Goal: Task Accomplishment & Management: Manage account settings

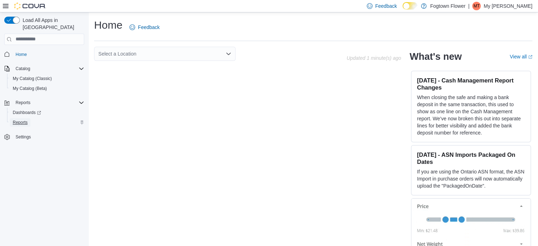
click at [24, 120] on span "Reports" at bounding box center [20, 123] width 15 height 6
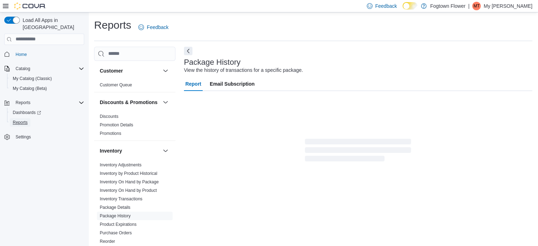
scroll to position [5, 0]
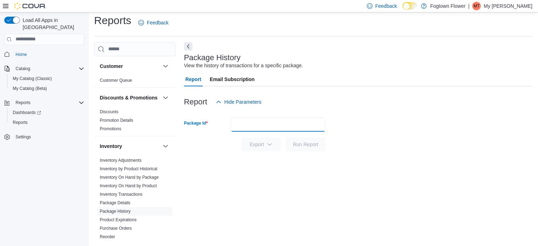
click at [289, 126] on input "Package Id" at bounding box center [278, 125] width 95 height 14
paste input "********"
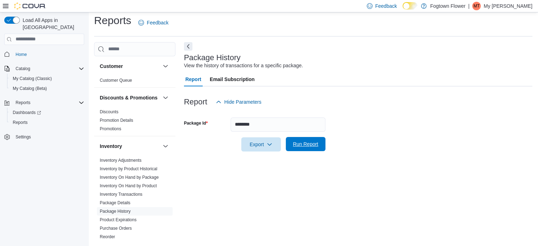
click at [314, 138] on span "Run Report" at bounding box center [305, 144] width 31 height 14
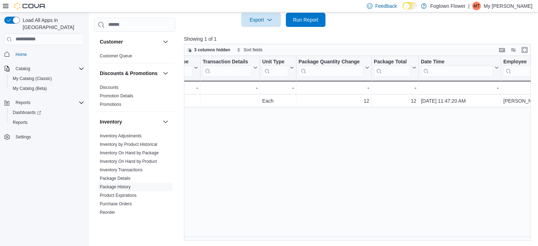
scroll to position [0, 419]
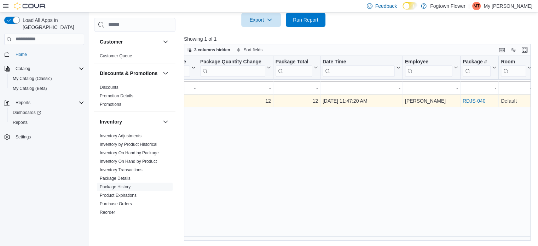
click at [480, 102] on link "RDJS-040" at bounding box center [474, 101] width 23 height 6
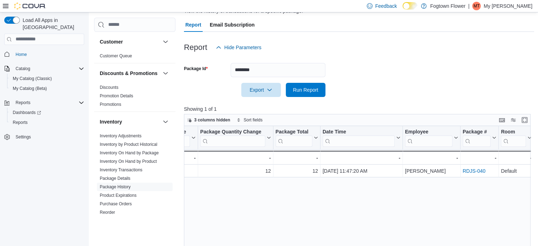
scroll to position [58, 0]
click at [279, 70] on input "********" at bounding box center [278, 71] width 95 height 14
paste input "text"
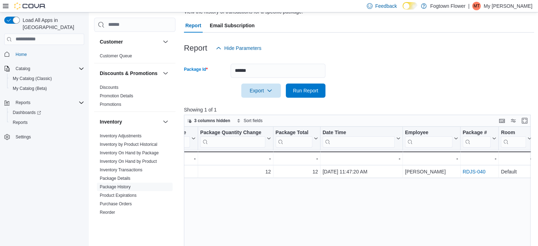
click at [310, 82] on div at bounding box center [359, 81] width 350 height 6
click at [310, 87] on span "Run Report" at bounding box center [305, 90] width 25 height 7
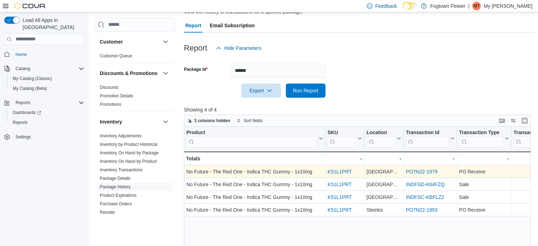
click at [437, 172] on link "PO7N22-1979" at bounding box center [422, 172] width 32 height 6
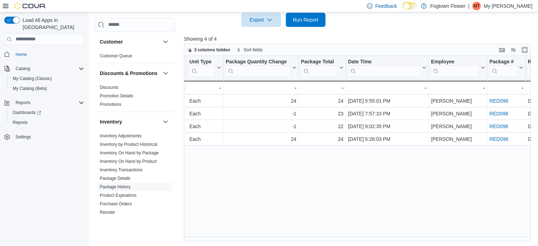
scroll to position [0, 411]
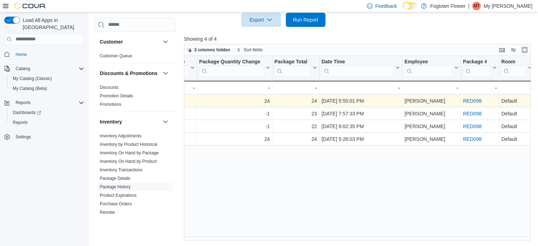
click at [477, 101] on link "RED098" at bounding box center [472, 101] width 19 height 6
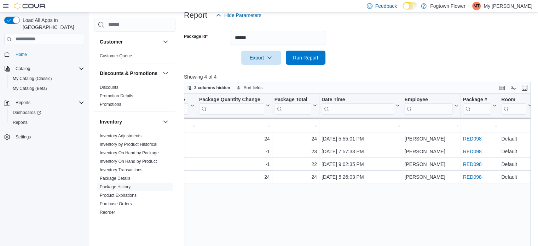
scroll to position [58, 0]
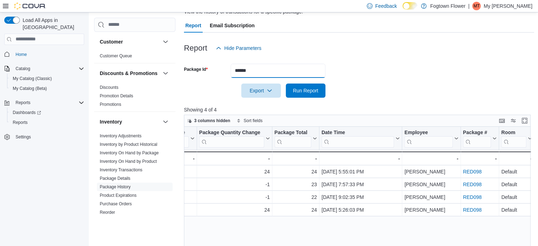
click at [256, 71] on input "******" at bounding box center [278, 71] width 95 height 14
paste input "*"
click at [311, 87] on span "Run Report" at bounding box center [305, 90] width 25 height 7
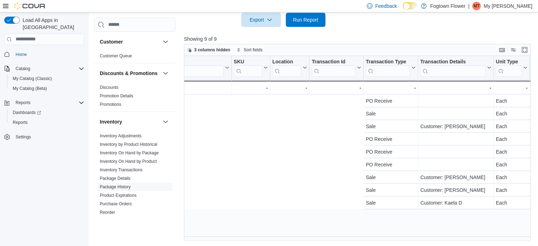
scroll to position [0, 394]
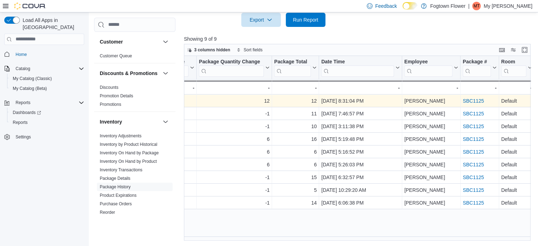
click at [478, 102] on link "SBC1125" at bounding box center [473, 101] width 21 height 6
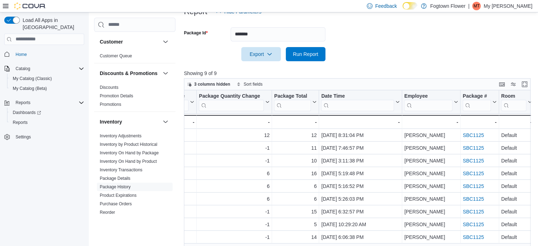
scroll to position [94, 0]
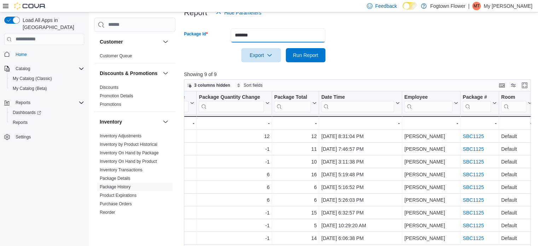
click at [296, 33] on input "*******" at bounding box center [278, 35] width 95 height 14
paste input "**"
click at [306, 52] on span "Run Report" at bounding box center [305, 54] width 25 height 7
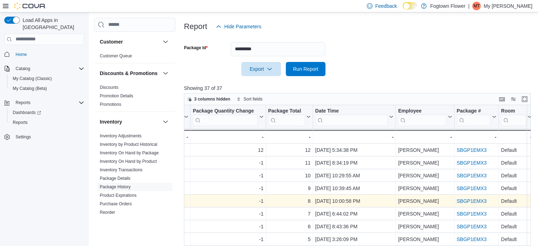
scroll to position [58, 0]
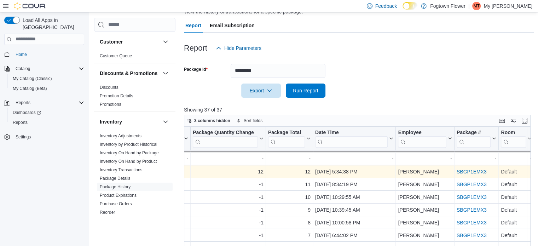
click at [467, 170] on link "SBGP1EMX3" at bounding box center [472, 172] width 30 height 6
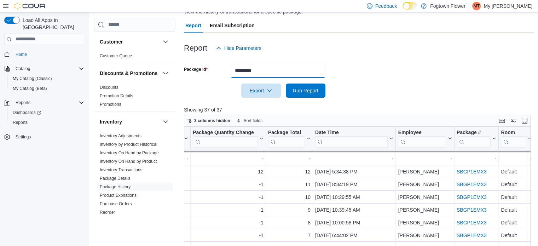
click at [287, 69] on input "*********" at bounding box center [278, 71] width 95 height 14
paste input "*"
click at [308, 86] on span "Run Report" at bounding box center [305, 90] width 31 height 14
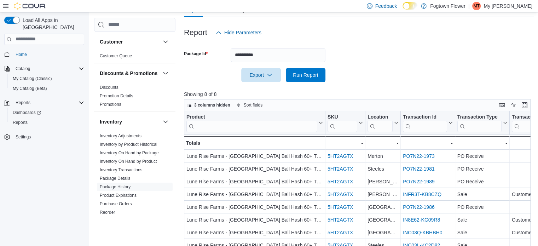
scroll to position [129, 0]
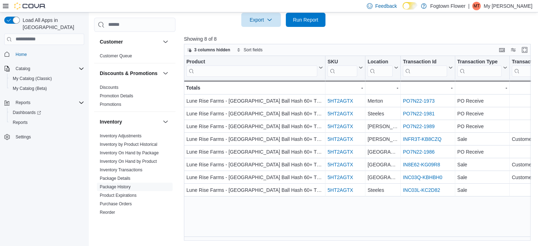
drag, startPoint x: 288, startPoint y: 234, endPoint x: 296, endPoint y: 238, distance: 8.2
click at [294, 238] on div "Product Click to view column header actions SKU Click to view column header act…" at bounding box center [359, 148] width 350 height 185
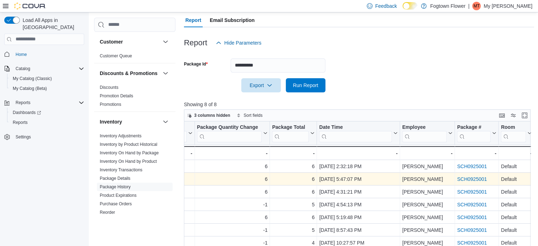
scroll to position [58, 0]
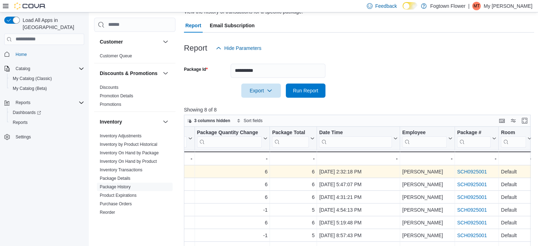
click at [471, 169] on link "SCH0925001" at bounding box center [472, 172] width 30 height 6
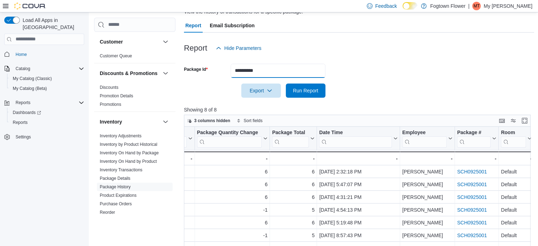
click at [286, 73] on input "**********" at bounding box center [278, 71] width 95 height 14
paste input "text"
click at [312, 90] on span "Run Report" at bounding box center [305, 90] width 25 height 7
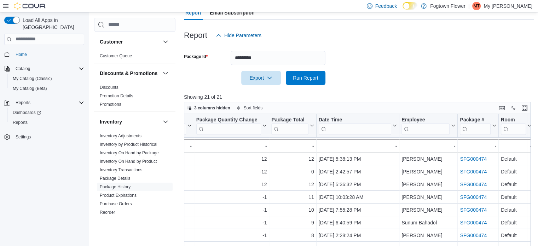
scroll to position [58, 0]
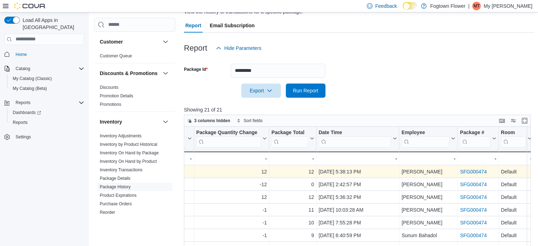
click at [473, 169] on link "SFG000474" at bounding box center [473, 172] width 27 height 6
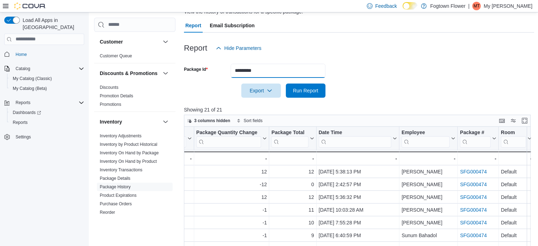
click at [283, 70] on input "*********" at bounding box center [278, 71] width 95 height 14
paste input "text"
click at [310, 91] on span "Run Report" at bounding box center [305, 90] width 25 height 7
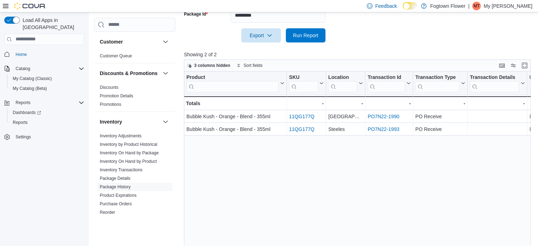
scroll to position [129, 0]
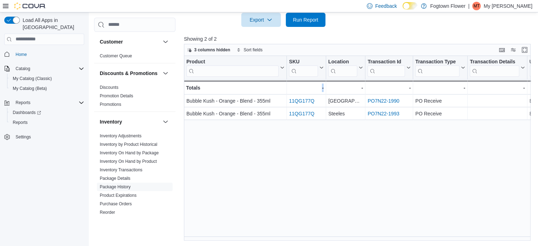
drag, startPoint x: 307, startPoint y: 241, endPoint x: 330, endPoint y: 238, distance: 22.5
click at [330, 238] on div "Reports Feedback Customer Customer Queue Discounts & Promotions Discounts Promo…" at bounding box center [314, 64] width 452 height 363
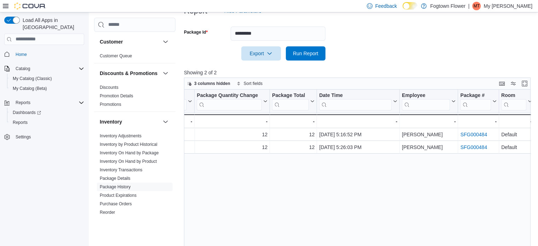
scroll to position [94, 0]
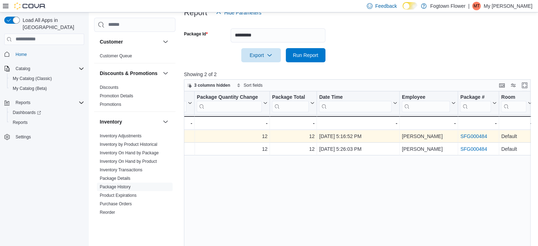
click at [479, 135] on link "SFG000484" at bounding box center [473, 136] width 27 height 6
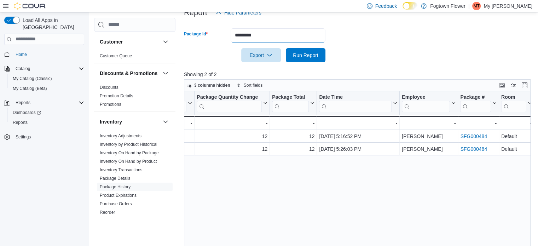
click at [301, 39] on input "*********" at bounding box center [278, 35] width 95 height 14
paste input "text"
click at [314, 56] on span "Run Report" at bounding box center [305, 54] width 25 height 7
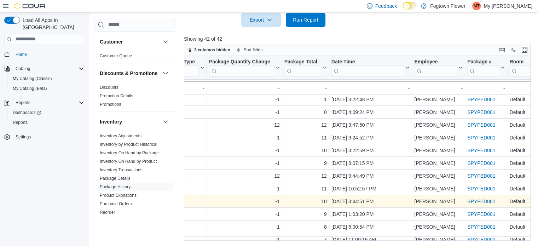
scroll to position [0, 432]
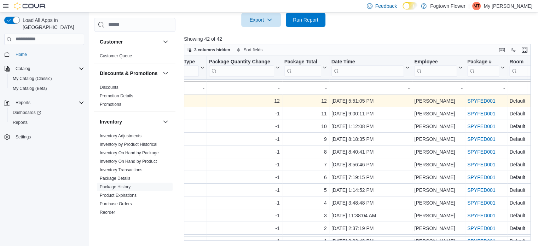
click at [486, 99] on link "SPYFED001" at bounding box center [482, 101] width 28 height 6
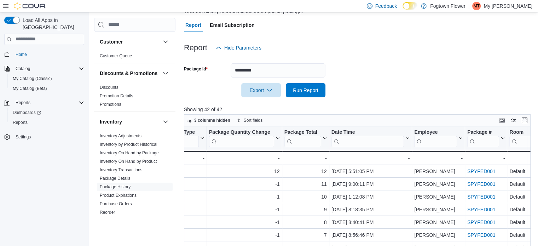
scroll to position [58, 0]
click at [262, 70] on input "*********" at bounding box center [278, 71] width 95 height 14
paste input "text"
type input "*********"
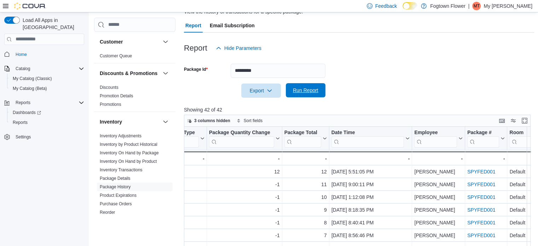
click at [308, 91] on span "Run Report" at bounding box center [305, 90] width 25 height 7
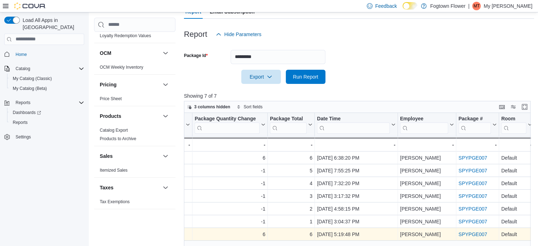
scroll to position [58, 0]
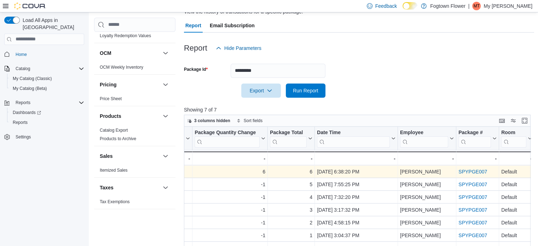
click at [472, 169] on link "SPYPGE007" at bounding box center [473, 172] width 29 height 6
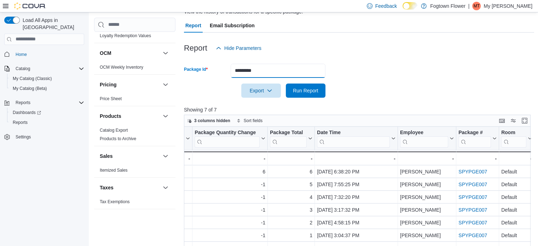
click at [275, 70] on input "*********" at bounding box center [278, 71] width 95 height 14
paste input "text"
click at [309, 87] on span "Run Report" at bounding box center [305, 90] width 25 height 7
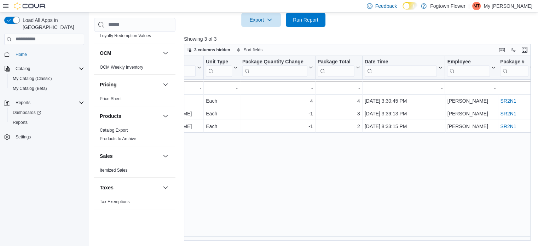
scroll to position [0, 394]
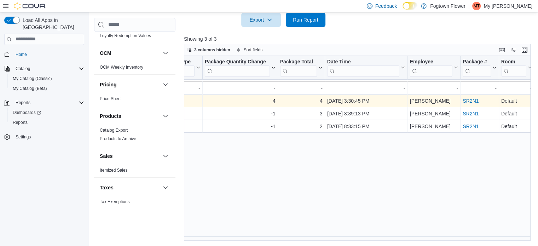
click at [475, 99] on link "SR2N1" at bounding box center [471, 101] width 16 height 6
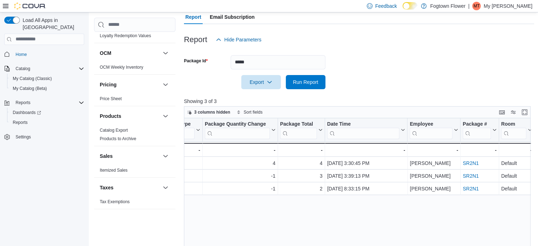
scroll to position [58, 0]
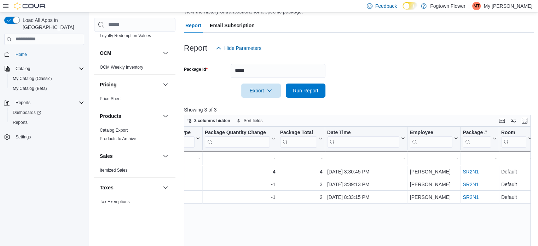
click at [277, 61] on div at bounding box center [359, 59] width 350 height 8
click at [277, 73] on input "*****" at bounding box center [278, 71] width 95 height 14
paste input "**"
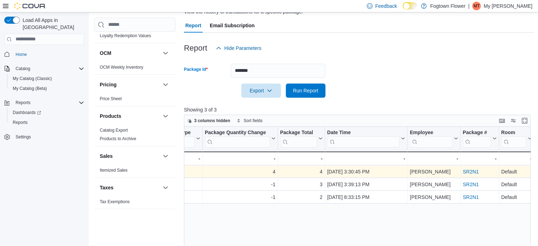
click at [473, 172] on link "SR2N1" at bounding box center [471, 172] width 16 height 6
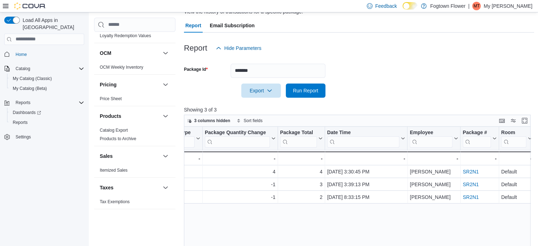
click at [322, 99] on div at bounding box center [359, 102] width 350 height 8
click at [318, 92] on span "Run Report" at bounding box center [305, 90] width 25 height 7
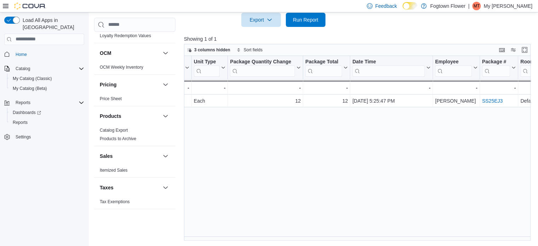
scroll to position [0, 390]
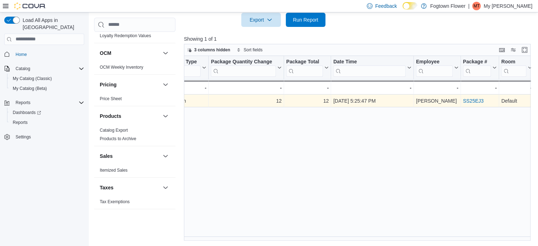
click at [479, 101] on link "SS25EJ3" at bounding box center [473, 101] width 21 height 6
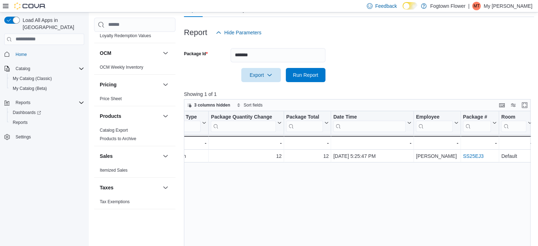
scroll to position [58, 0]
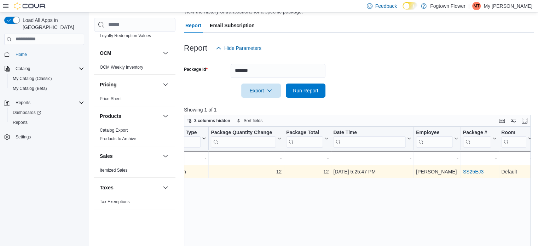
click at [479, 174] on link "SS25EJ3" at bounding box center [473, 172] width 21 height 6
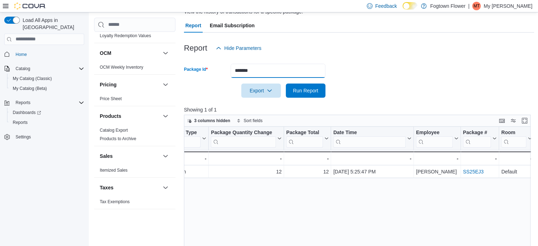
click at [295, 66] on input "*******" at bounding box center [278, 71] width 95 height 14
paste input "**"
click at [319, 86] on span "Run Report" at bounding box center [305, 90] width 31 height 14
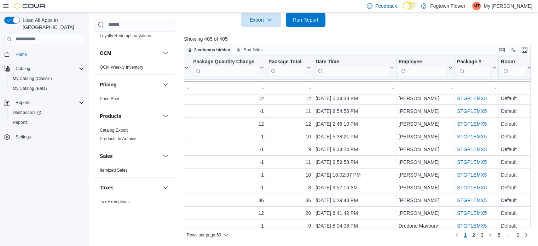
scroll to position [0, 445]
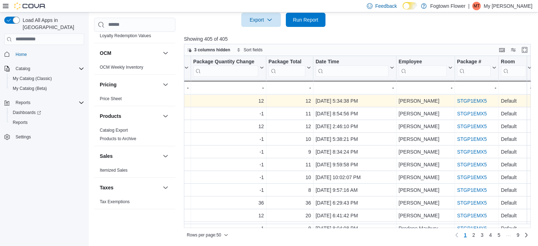
click at [469, 102] on link "STGP1EMX5" at bounding box center [472, 101] width 30 height 6
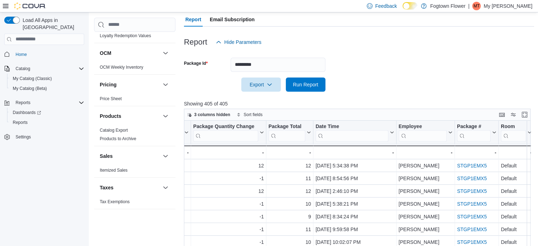
scroll to position [58, 0]
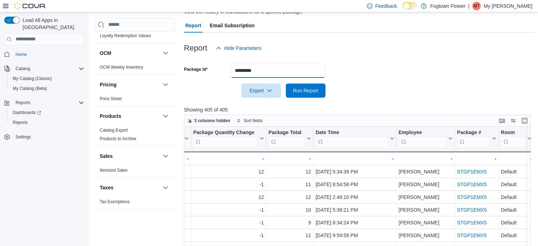
click at [268, 73] on input "*********" at bounding box center [278, 71] width 95 height 14
paste input "text"
click at [313, 93] on span "Run Report" at bounding box center [305, 90] width 25 height 7
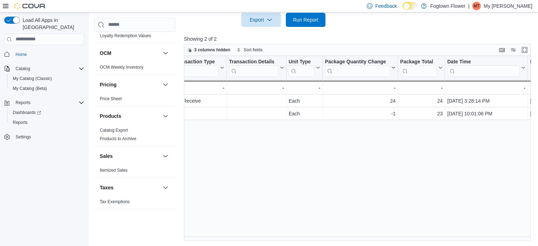
scroll to position [0, 401]
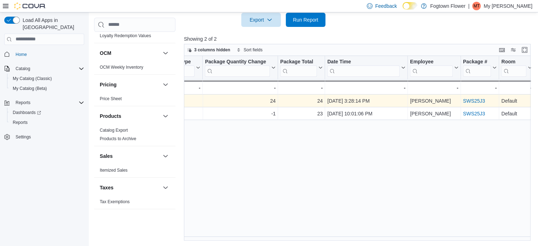
click at [479, 100] on link "SWS25J3" at bounding box center [474, 101] width 22 height 6
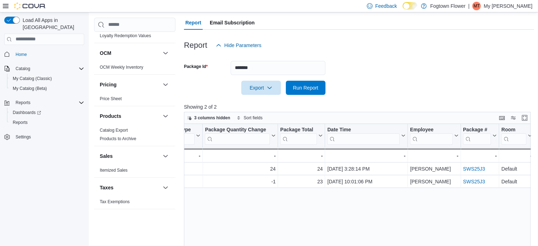
scroll to position [58, 0]
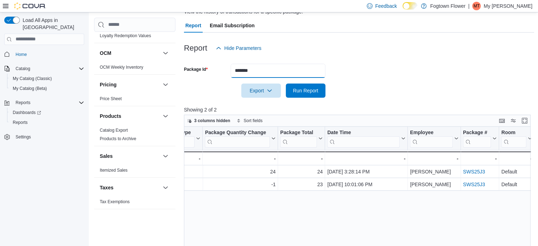
click at [265, 66] on input "*******" at bounding box center [278, 71] width 95 height 14
paste input "text"
click at [315, 97] on span "Run Report" at bounding box center [305, 90] width 31 height 14
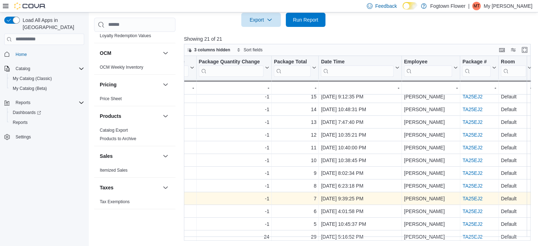
scroll to position [0, 443]
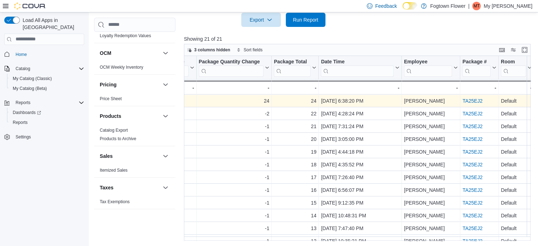
click at [469, 102] on link "TA25EJ2" at bounding box center [473, 101] width 20 height 6
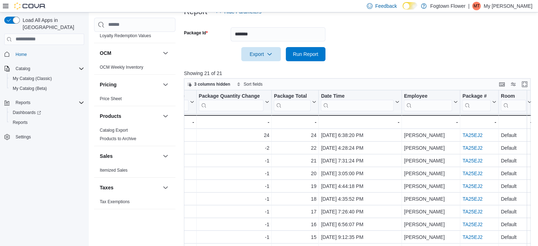
scroll to position [58, 0]
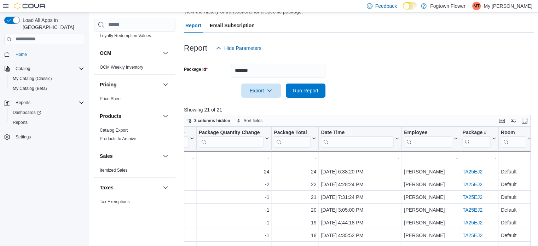
click at [262, 62] on div at bounding box center [359, 59] width 350 height 8
click at [264, 69] on input "*******" at bounding box center [278, 71] width 95 height 14
paste input "text"
click at [310, 89] on span "Run Report" at bounding box center [305, 90] width 25 height 7
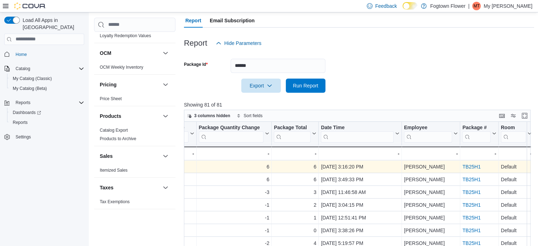
scroll to position [71, 0]
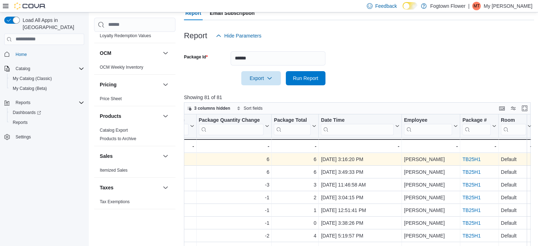
click at [472, 160] on link "TB25H1" at bounding box center [472, 159] width 18 height 6
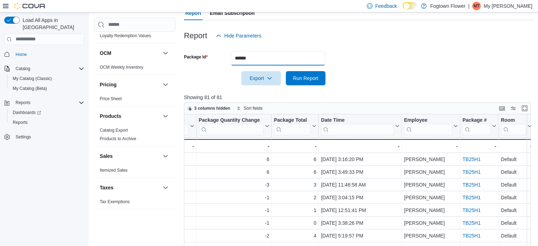
click at [277, 63] on input "******" at bounding box center [278, 58] width 95 height 14
paste input "text"
click at [312, 78] on span "Run Report" at bounding box center [305, 77] width 25 height 7
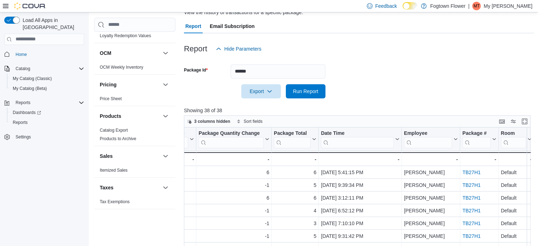
scroll to position [58, 0]
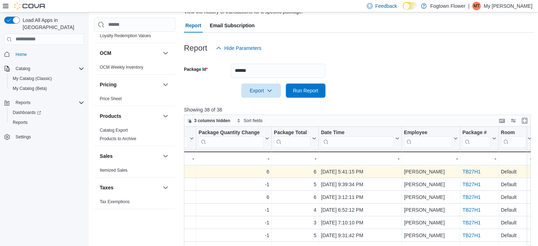
click at [471, 170] on link "TB27H1" at bounding box center [472, 172] width 18 height 6
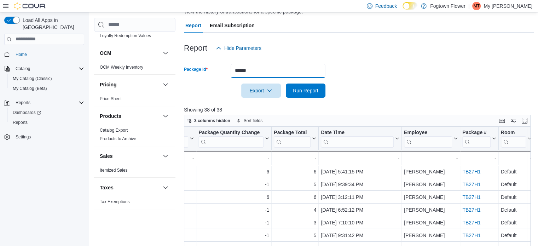
click at [264, 69] on input "******" at bounding box center [278, 71] width 95 height 14
paste input "****"
click at [311, 93] on span "Run Report" at bounding box center [305, 90] width 25 height 7
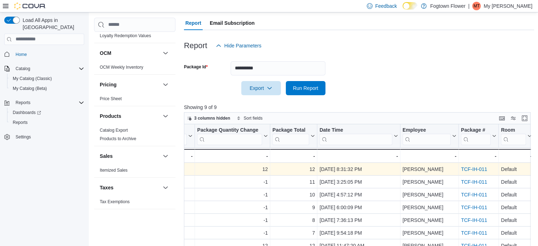
scroll to position [94, 0]
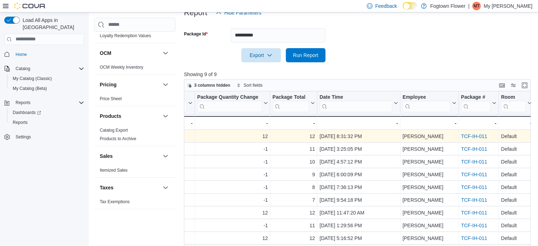
click at [479, 136] on link "TCF-IH-011" at bounding box center [474, 136] width 26 height 6
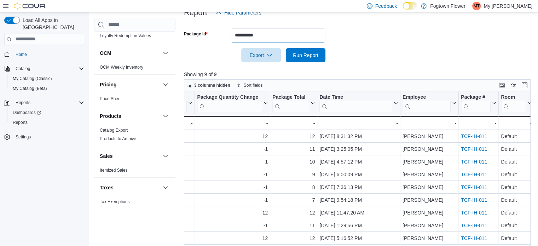
click at [300, 35] on input "**********" at bounding box center [278, 35] width 95 height 14
paste input "**"
click at [309, 51] on span "Run Report" at bounding box center [305, 54] width 25 height 7
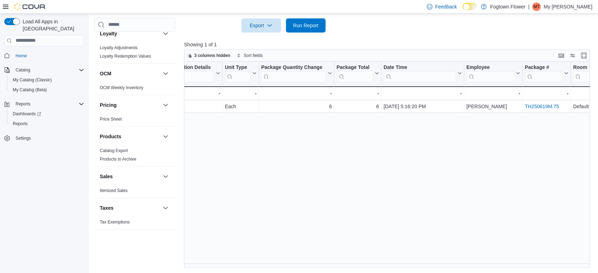
scroll to position [0, 350]
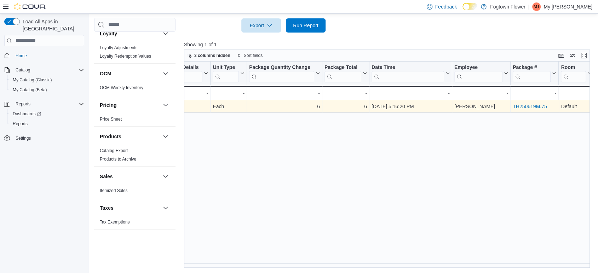
click at [528, 108] on link "TH250619M.75" at bounding box center [530, 107] width 34 height 6
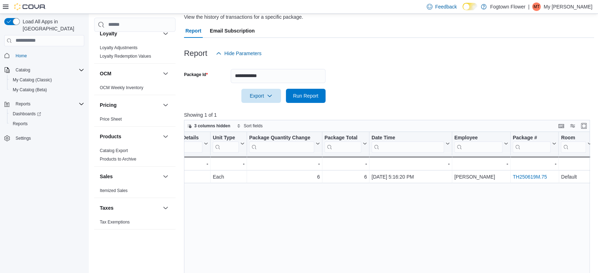
scroll to position [46, 0]
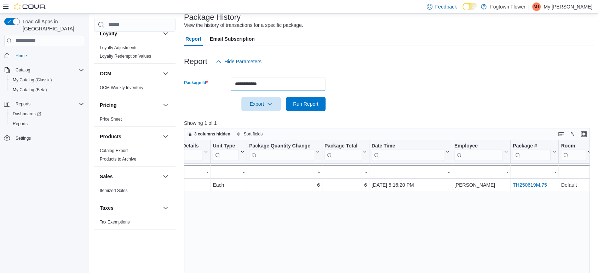
click at [281, 81] on input "**********" at bounding box center [278, 84] width 95 height 14
paste input "**********"
paste input "text"
click at [323, 98] on button "Run Report" at bounding box center [306, 104] width 40 height 14
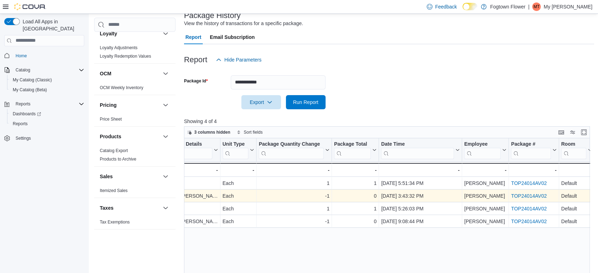
scroll to position [46, 0]
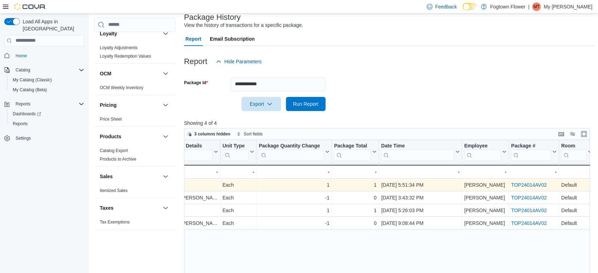
click at [538, 182] on link "TOP24014AV02" at bounding box center [529, 185] width 36 height 6
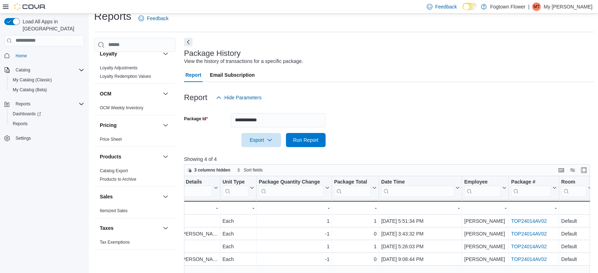
scroll to position [7, 0]
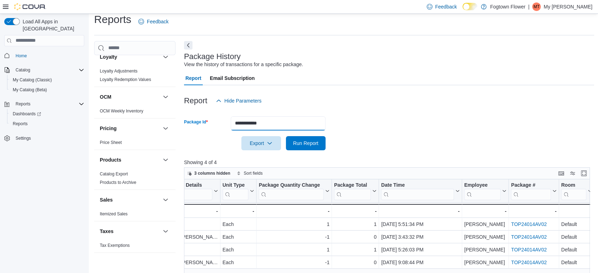
click at [286, 118] on input "**********" at bounding box center [278, 123] width 95 height 14
paste input "text"
click at [306, 142] on span "Run Report" at bounding box center [305, 142] width 25 height 7
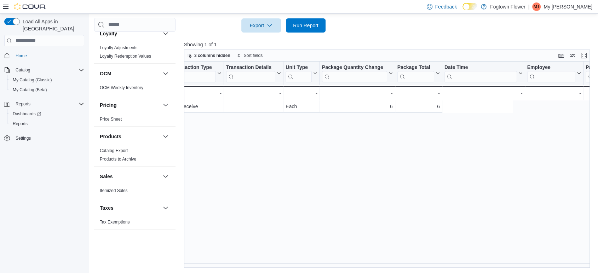
scroll to position [0, 310]
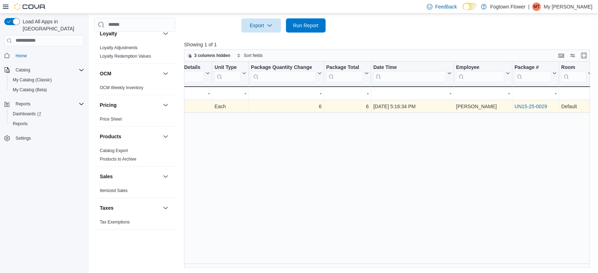
click at [535, 104] on link "UN15-25-0029" at bounding box center [531, 107] width 33 height 6
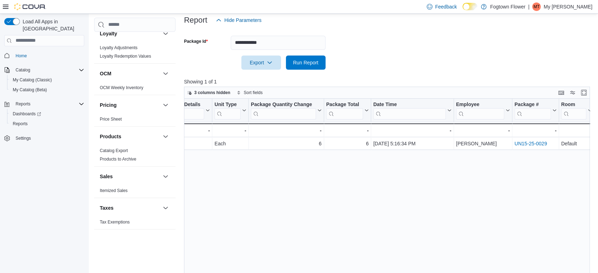
scroll to position [86, 0]
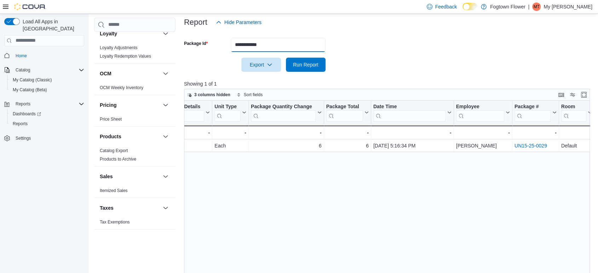
click at [308, 41] on input "**********" at bounding box center [278, 45] width 95 height 14
paste input "**********"
paste input "text"
click at [303, 59] on span "Run Report" at bounding box center [305, 64] width 31 height 14
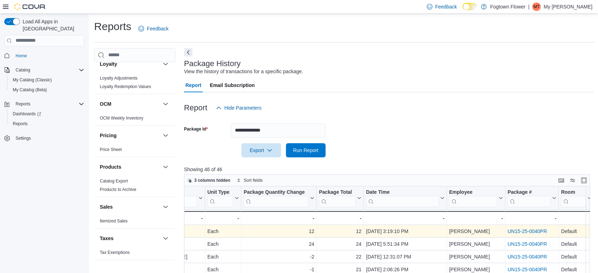
click at [524, 229] on link "UN15-25-0040PR" at bounding box center [527, 232] width 39 height 6
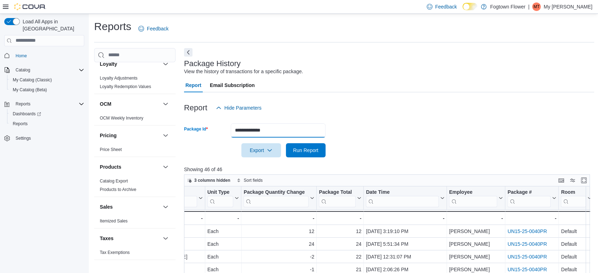
click at [280, 127] on input "**********" at bounding box center [278, 131] width 95 height 14
click at [279, 127] on input "**********" at bounding box center [278, 131] width 95 height 14
paste input "text"
click at [309, 150] on span "Run Report" at bounding box center [305, 150] width 25 height 7
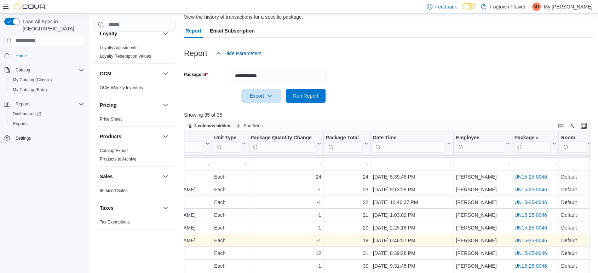
scroll to position [46, 0]
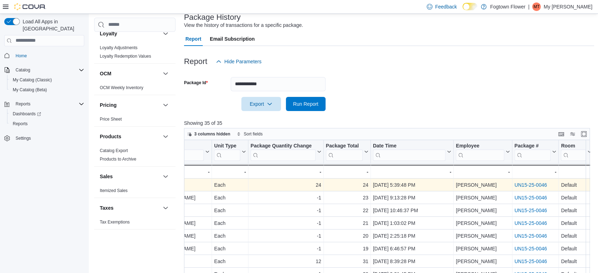
click at [527, 184] on link "UN15-25-0046" at bounding box center [530, 185] width 33 height 6
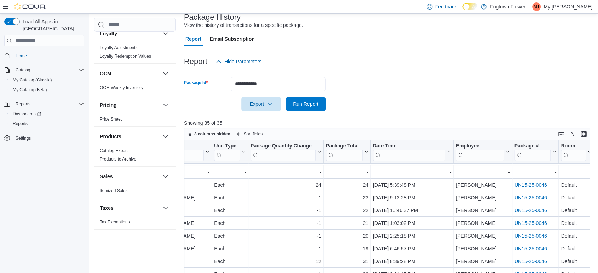
click at [279, 86] on input "**********" at bounding box center [278, 84] width 95 height 14
paste input "*"
click at [298, 102] on span "Run Report" at bounding box center [305, 103] width 25 height 7
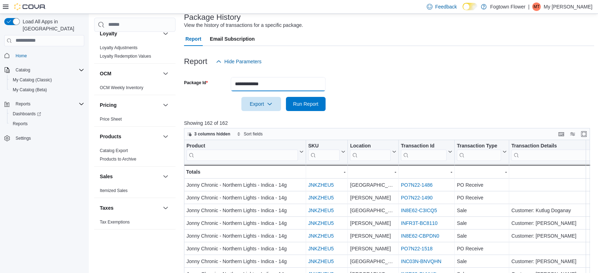
click at [290, 83] on input "**********" at bounding box center [278, 84] width 95 height 14
click at [306, 107] on span "Run Report" at bounding box center [305, 103] width 25 height 7
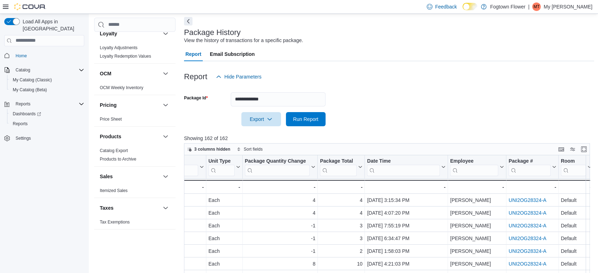
scroll to position [7, 0]
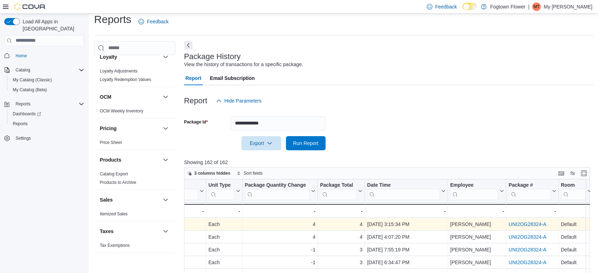
click at [520, 222] on link "UNI2OG28324-A" at bounding box center [528, 225] width 38 height 6
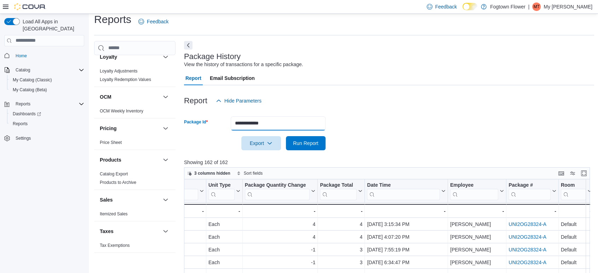
click at [284, 121] on input "**********" at bounding box center [278, 123] width 95 height 14
paste input "text"
click at [309, 140] on span "Run Report" at bounding box center [305, 142] width 25 height 7
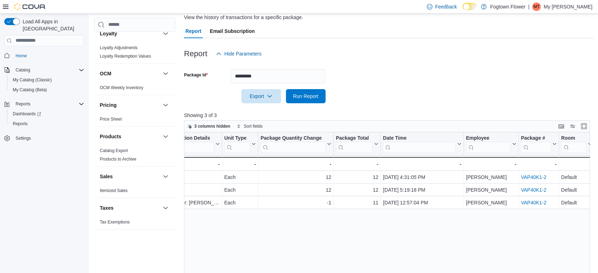
scroll to position [46, 0]
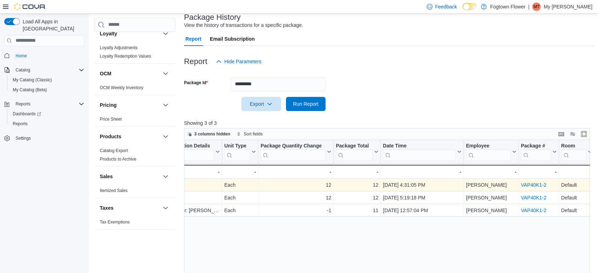
click at [533, 182] on link "VAP40K1-2" at bounding box center [533, 185] width 25 height 6
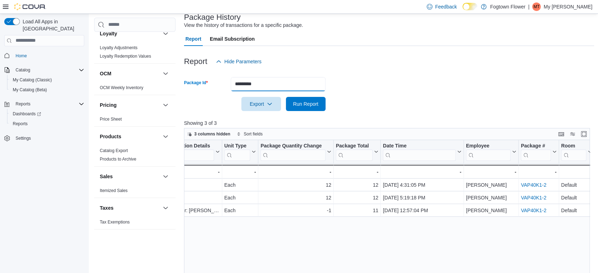
click at [271, 79] on input "*********" at bounding box center [278, 84] width 95 height 14
paste input "text"
click at [302, 101] on span "Run Report" at bounding box center [305, 103] width 25 height 7
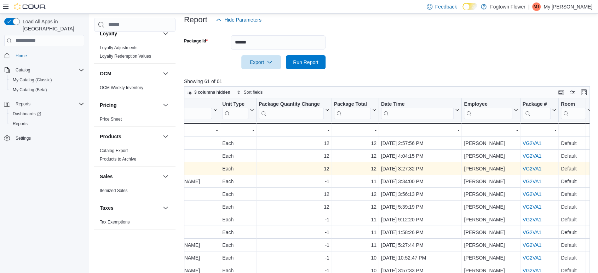
scroll to position [86, 0]
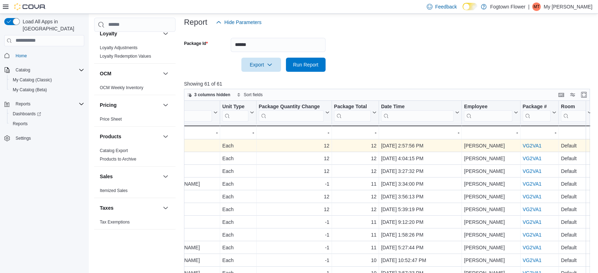
click at [524, 145] on link "VG2VA1" at bounding box center [531, 146] width 19 height 6
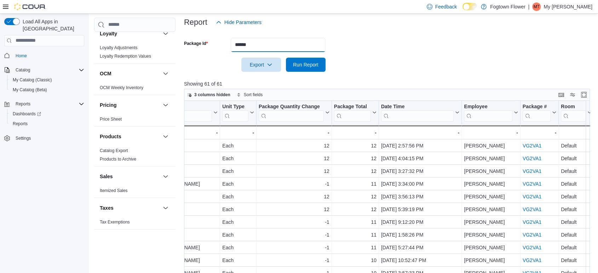
click at [254, 42] on input "******" at bounding box center [278, 45] width 95 height 14
paste input "text"
click at [309, 64] on span "Run Report" at bounding box center [305, 64] width 25 height 7
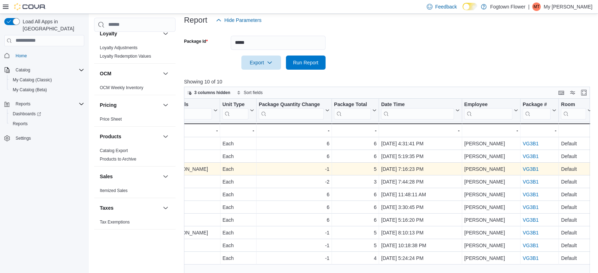
scroll to position [86, 0]
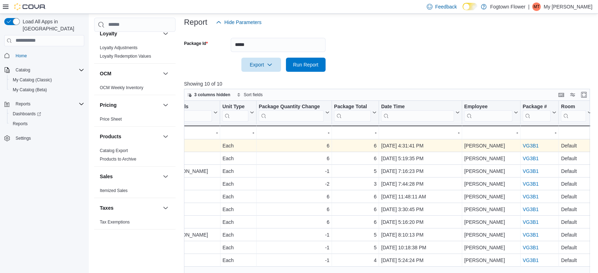
click at [530, 145] on link "VG3B1" at bounding box center [531, 146] width 16 height 6
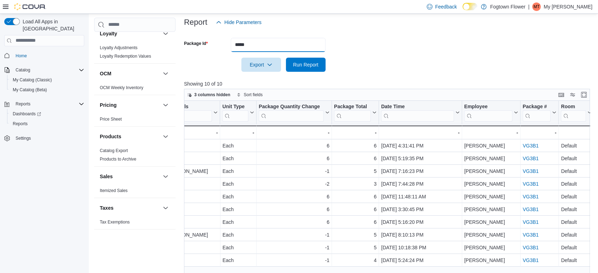
click at [301, 44] on input "*****" at bounding box center [278, 45] width 95 height 14
paste input "text"
click at [314, 63] on span "Run Report" at bounding box center [305, 64] width 25 height 7
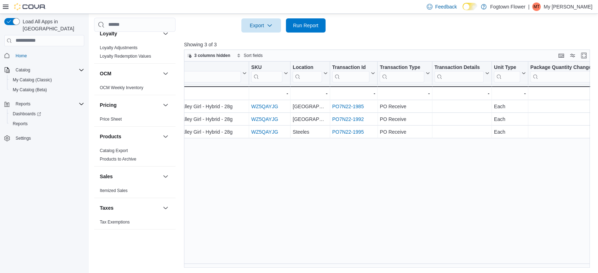
scroll to position [0, 307]
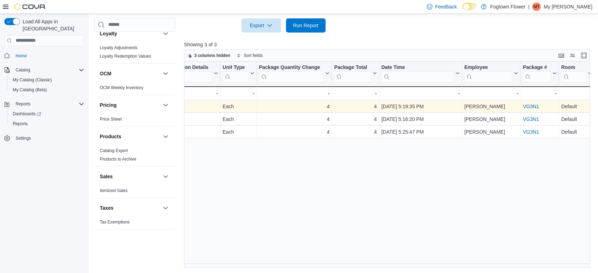
click at [531, 108] on link "VG3N1" at bounding box center [531, 107] width 16 height 6
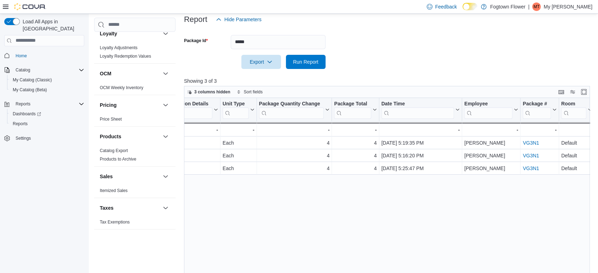
scroll to position [86, 0]
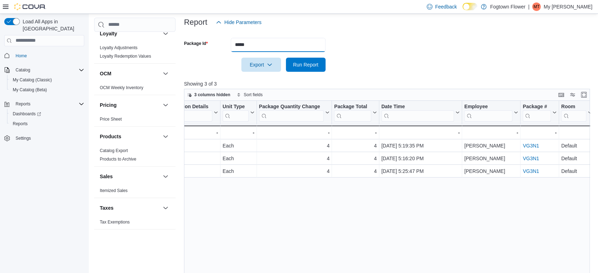
click at [273, 46] on input "*****" at bounding box center [278, 45] width 95 height 14
paste input "*****"
click at [299, 63] on span "Run Report" at bounding box center [305, 64] width 25 height 7
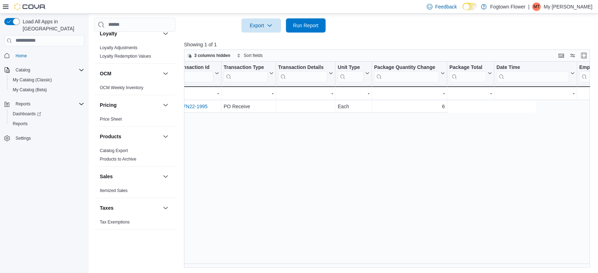
scroll to position [0, 337]
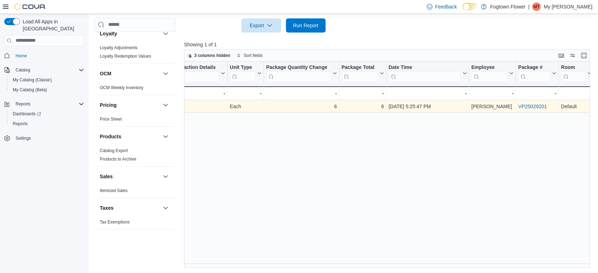
click at [537, 105] on link "VP25029201" at bounding box center [532, 107] width 29 height 6
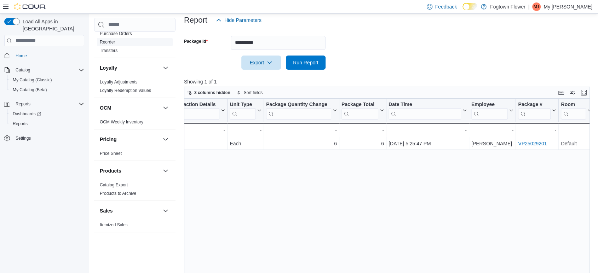
scroll to position [86, 0]
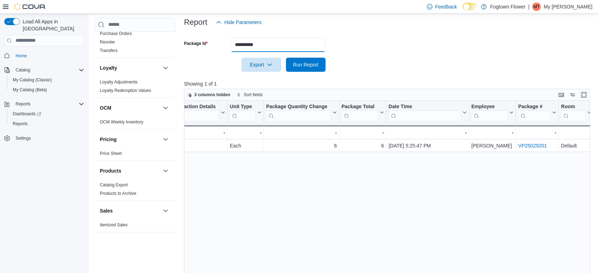
click at [252, 43] on input "**********" at bounding box center [278, 45] width 95 height 14
paste input "text"
click at [298, 63] on span "Run Report" at bounding box center [305, 64] width 25 height 7
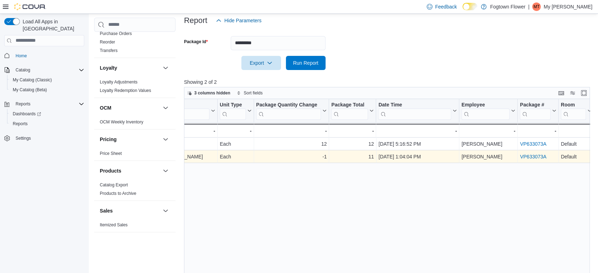
scroll to position [86, 0]
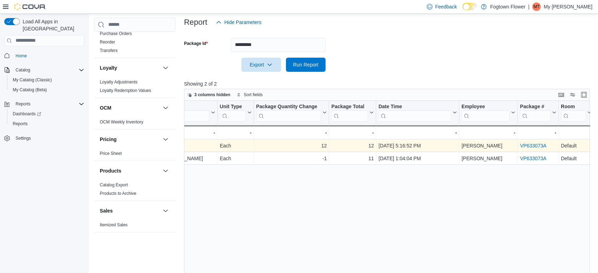
click at [535, 139] on div "VP633073A - Package URL, column 12, row 1" at bounding box center [538, 145] width 41 height 13
click at [536, 144] on link "VP633073A" at bounding box center [533, 146] width 27 height 6
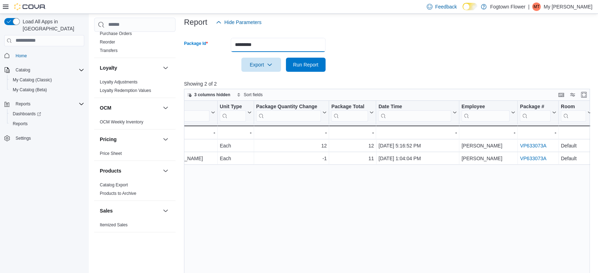
click at [270, 46] on input "*********" at bounding box center [278, 45] width 95 height 14
paste input "text"
click at [305, 61] on span "Run Report" at bounding box center [305, 64] width 25 height 7
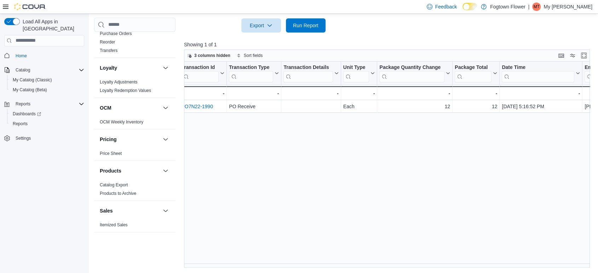
scroll to position [0, 326]
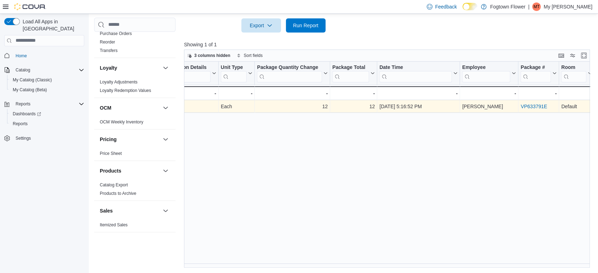
click at [537, 107] on link "VP633791E" at bounding box center [534, 107] width 27 height 6
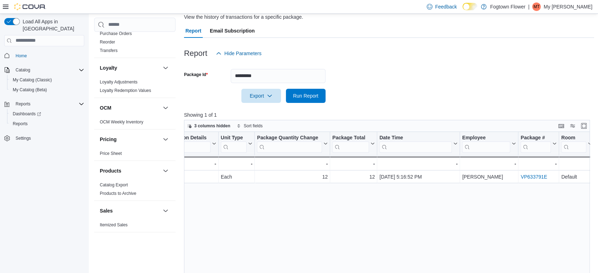
scroll to position [46, 0]
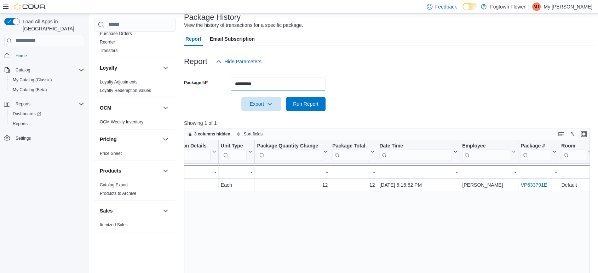
click at [266, 81] on input "*********" at bounding box center [278, 84] width 95 height 14
paste input "**"
click at [289, 103] on button "Run Report" at bounding box center [306, 104] width 40 height 14
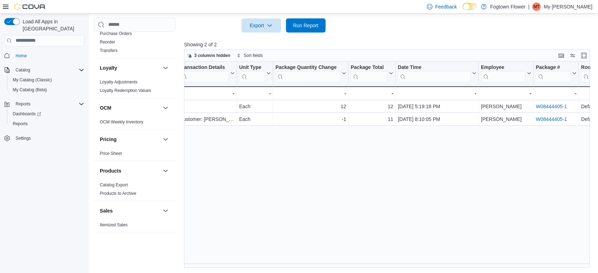
scroll to position [0, 347]
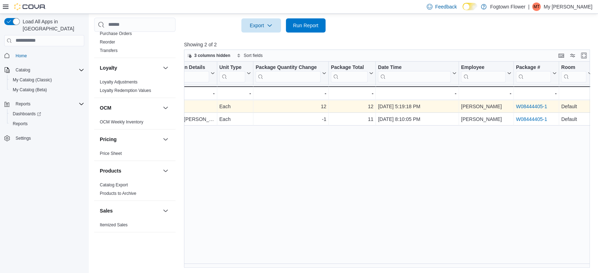
click at [537, 106] on link "W08444405-1" at bounding box center [531, 107] width 31 height 6
click at [529, 105] on link "W08444405-1" at bounding box center [531, 107] width 31 height 6
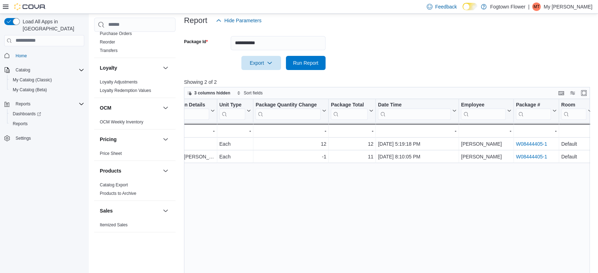
scroll to position [86, 0]
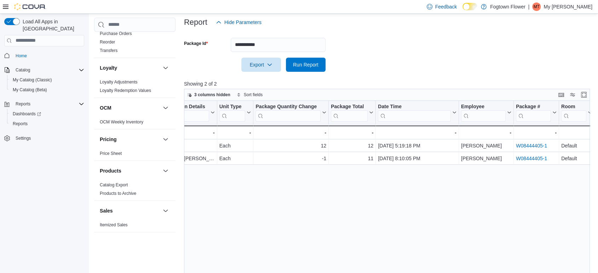
click at [299, 36] on div at bounding box center [389, 33] width 410 height 8
click at [294, 50] on input "**********" at bounding box center [278, 45] width 95 height 14
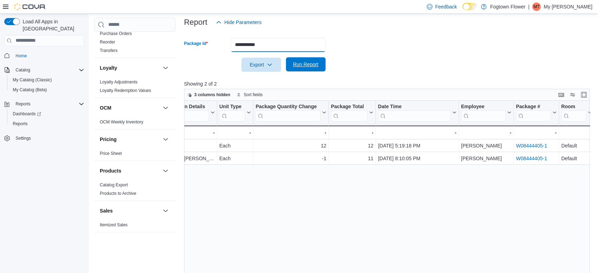
paste input "text"
click at [310, 65] on span "Run Report" at bounding box center [305, 64] width 25 height 7
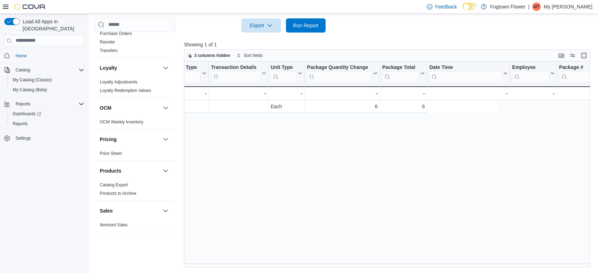
scroll to position [0, 340]
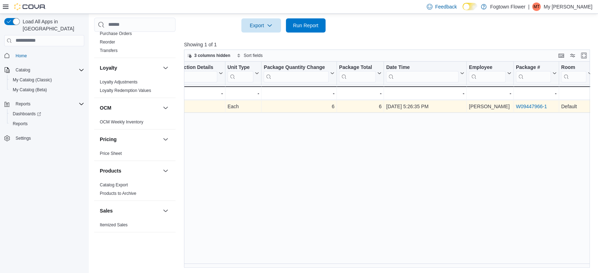
click at [534, 104] on link "W09447966-1" at bounding box center [531, 107] width 31 height 6
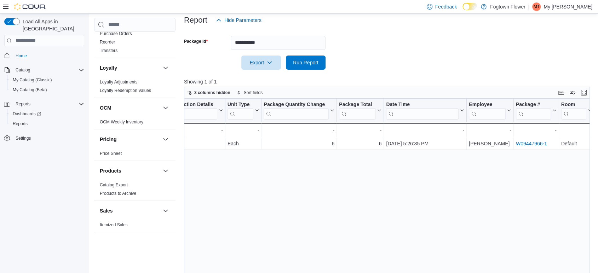
scroll to position [86, 0]
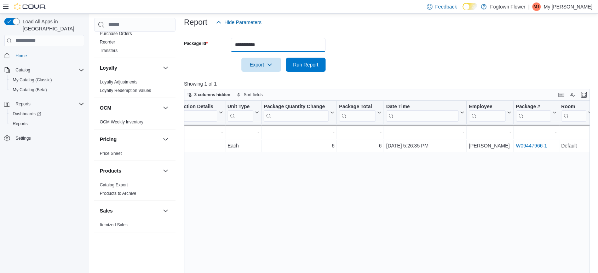
click at [291, 43] on input "**********" at bounding box center [278, 45] width 95 height 14
paste input "text"
click at [297, 71] on span "Run Report" at bounding box center [305, 64] width 31 height 14
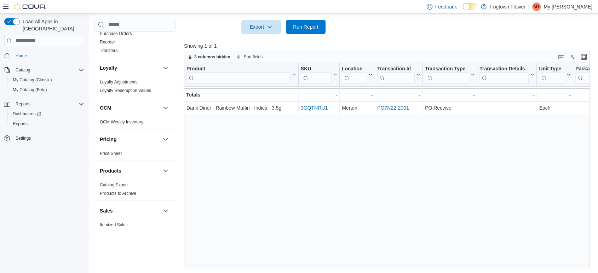
scroll to position [125, 0]
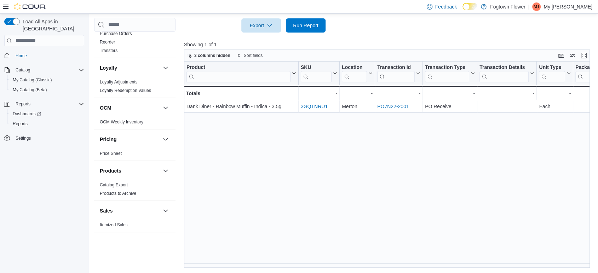
click at [319, 246] on div "Product Click to view column header actions SKU Click to view column header act…" at bounding box center [389, 165] width 410 height 207
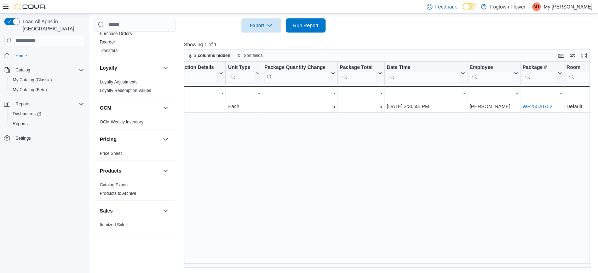
scroll to position [0, 316]
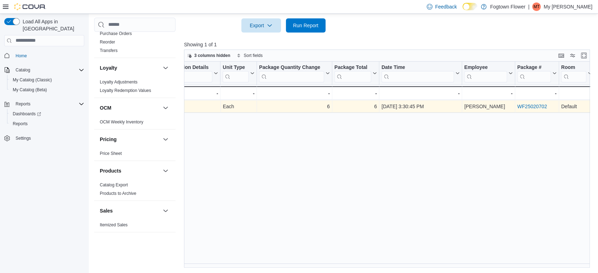
click at [534, 106] on link "WF25020702" at bounding box center [532, 107] width 30 height 6
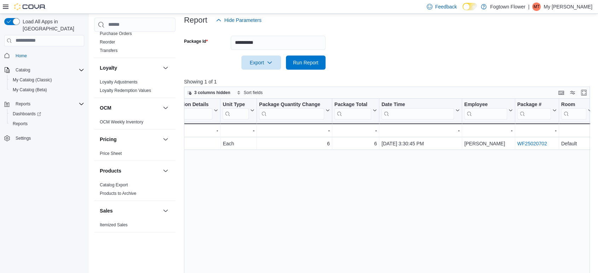
scroll to position [86, 0]
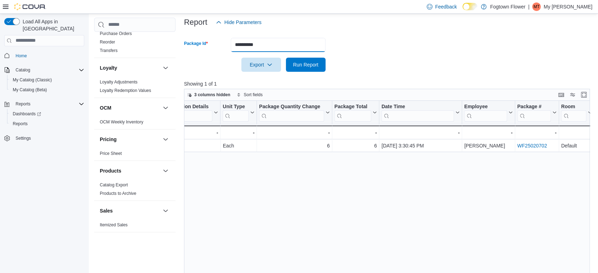
click at [247, 45] on input "**********" at bounding box center [278, 45] width 95 height 14
paste input "text"
click at [314, 67] on span "Run Report" at bounding box center [305, 64] width 25 height 7
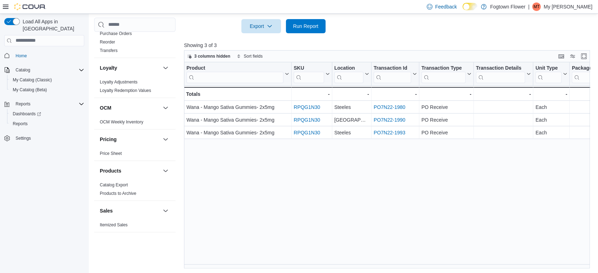
scroll to position [125, 0]
click at [353, 246] on div "Reports Feedback Customer Customer Queue Discounts & Promotions Discounts Promo…" at bounding box center [343, 81] width 511 height 385
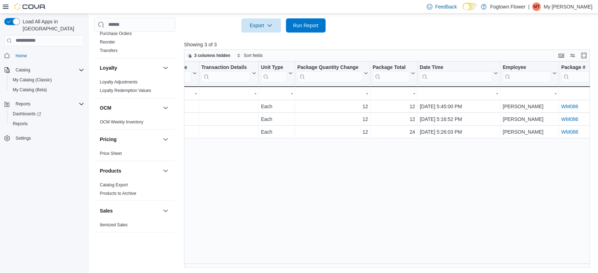
scroll to position [0, 313]
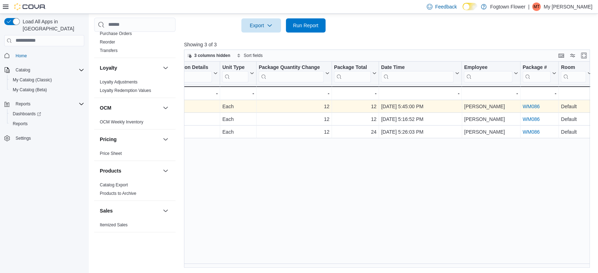
click at [525, 107] on link "WM086" at bounding box center [531, 107] width 17 height 6
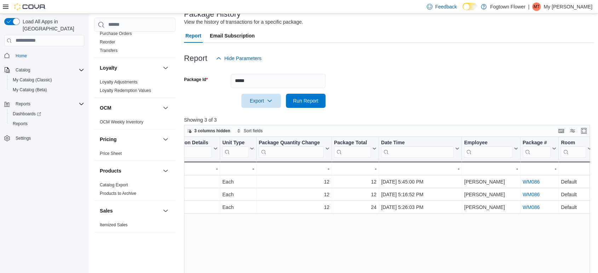
scroll to position [46, 0]
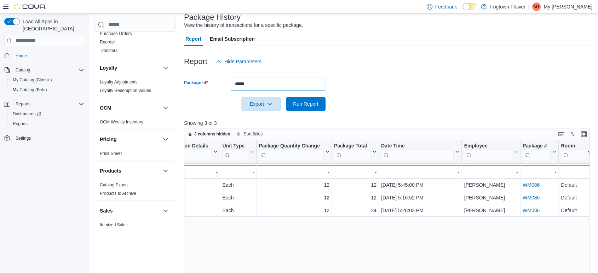
click at [274, 87] on input "*****" at bounding box center [278, 84] width 95 height 14
paste input "**"
click at [309, 104] on span "Run Report" at bounding box center [305, 103] width 25 height 7
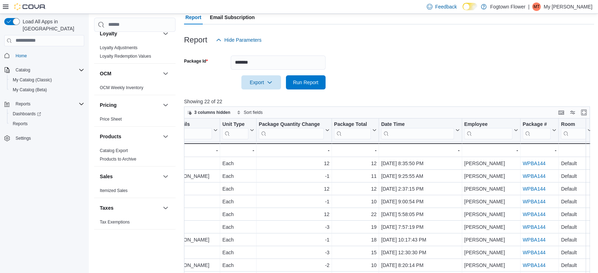
scroll to position [46, 0]
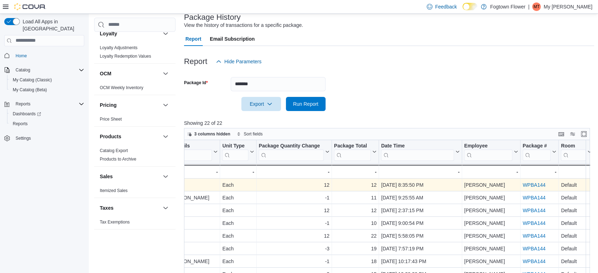
click at [532, 184] on link "WPBA144" at bounding box center [534, 185] width 23 height 6
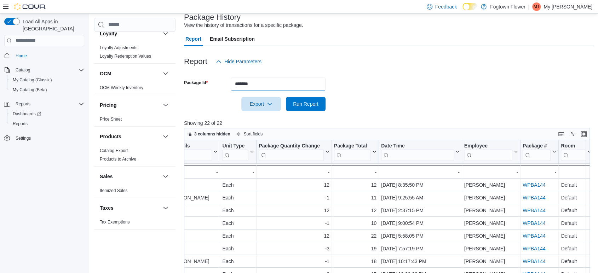
click at [251, 83] on input "*******" at bounding box center [278, 84] width 95 height 14
paste input "**"
click at [302, 102] on span "Run Report" at bounding box center [305, 103] width 25 height 7
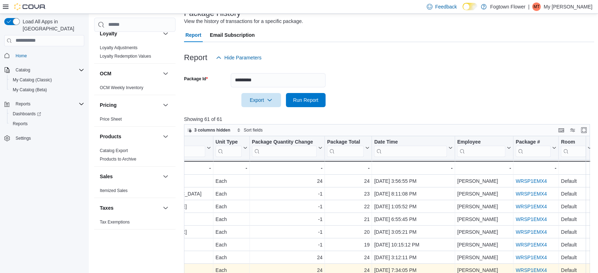
scroll to position [46, 0]
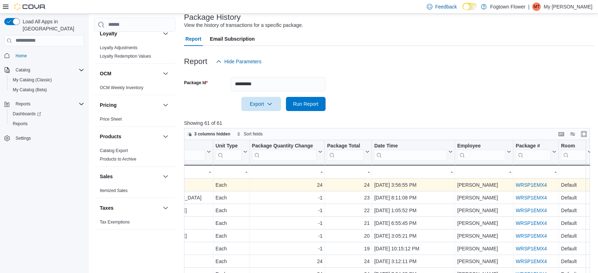
click at [526, 186] on link "WRSP1EMX4" at bounding box center [531, 185] width 31 height 6
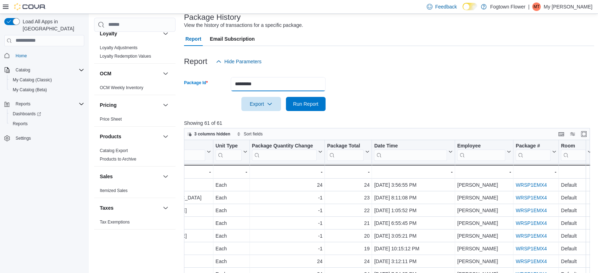
click at [272, 84] on input "*********" at bounding box center [278, 84] width 95 height 14
paste input "**"
click at [309, 105] on span "Run Report" at bounding box center [305, 103] width 25 height 7
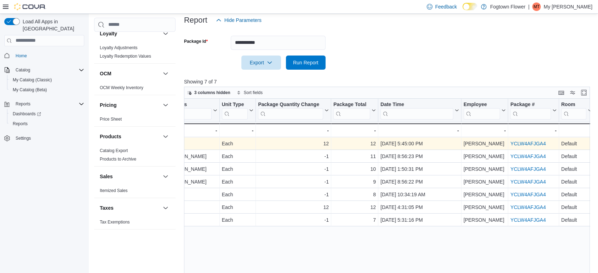
scroll to position [86, 0]
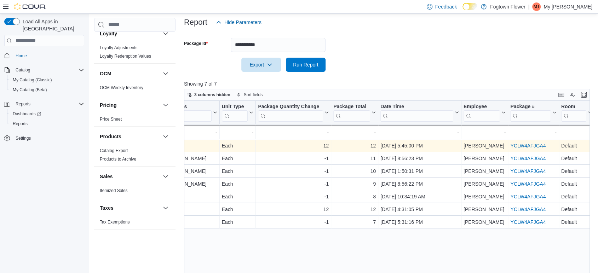
click at [518, 147] on link "YCLW4AFJGA4" at bounding box center [527, 146] width 35 height 6
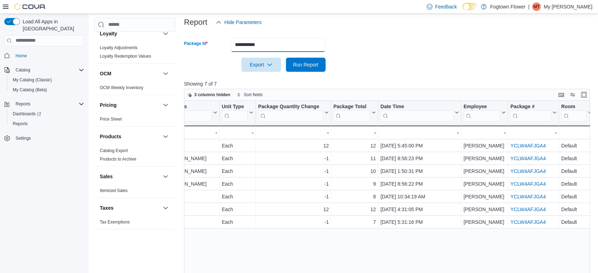
click at [248, 48] on input "**********" at bounding box center [278, 45] width 95 height 14
click at [248, 43] on input "**********" at bounding box center [278, 45] width 95 height 14
paste input "text"
click at [308, 64] on span "Run Report" at bounding box center [305, 64] width 25 height 7
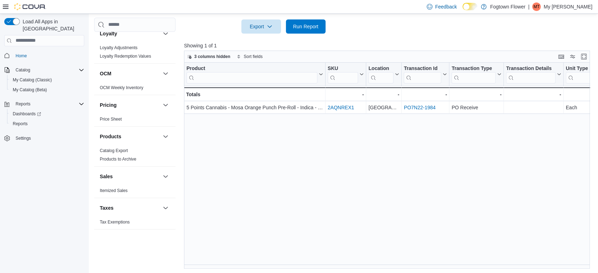
scroll to position [125, 0]
drag, startPoint x: 301, startPoint y: 263, endPoint x: 420, endPoint y: 252, distance: 119.5
click at [420, 246] on div "Product Click to view column header actions SKU Click to view column header act…" at bounding box center [389, 165] width 410 height 207
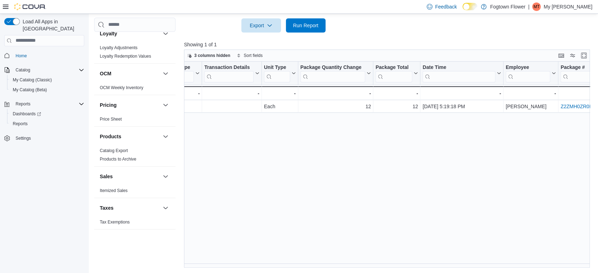
scroll to position [0, 351]
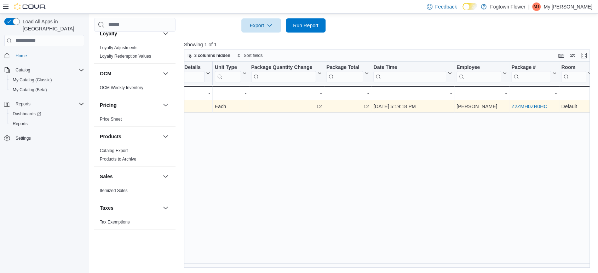
click at [527, 107] on link "Z2ZMH0ZR0HC" at bounding box center [529, 107] width 36 height 6
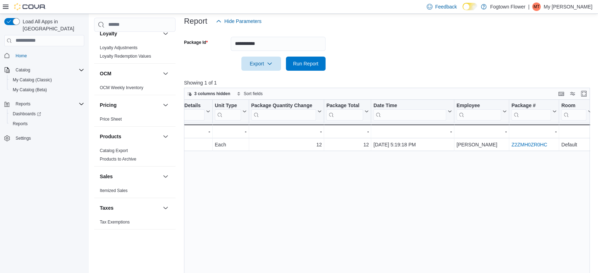
scroll to position [86, 0]
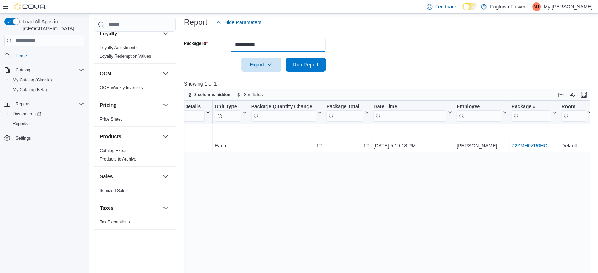
click at [267, 42] on input "**********" at bounding box center [278, 45] width 95 height 14
paste input "text"
type input "*********"
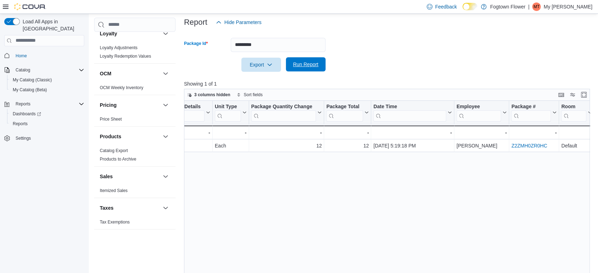
click at [309, 69] on span "Run Report" at bounding box center [305, 64] width 31 height 14
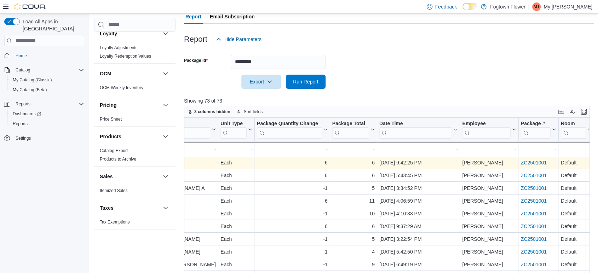
scroll to position [46, 0]
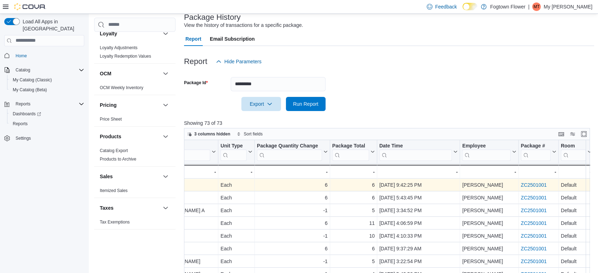
click at [528, 186] on link "ZC2501001" at bounding box center [534, 185] width 26 height 6
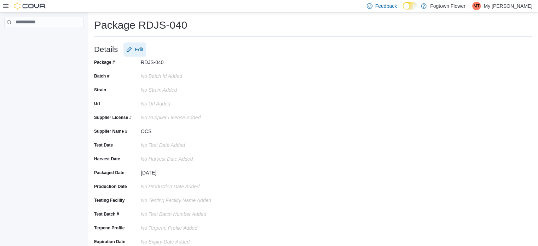
click at [143, 52] on span "Edit" at bounding box center [139, 49] width 8 height 7
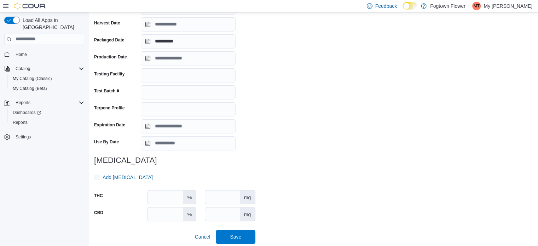
scroll to position [158, 0]
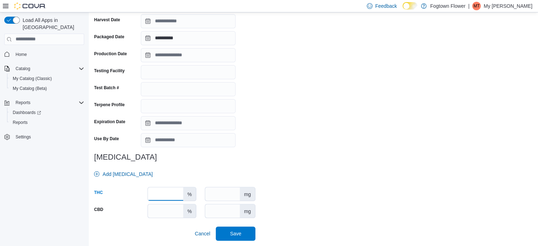
click at [178, 196] on input "number" at bounding box center [165, 193] width 35 height 13
type input "****"
click at [241, 233] on span "Save" at bounding box center [235, 233] width 11 height 7
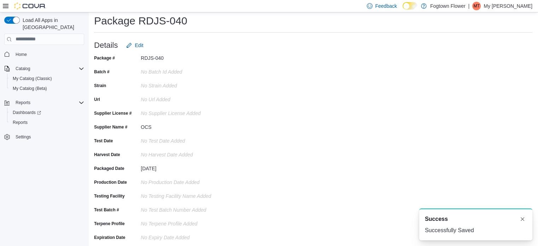
scroll to position [0, 0]
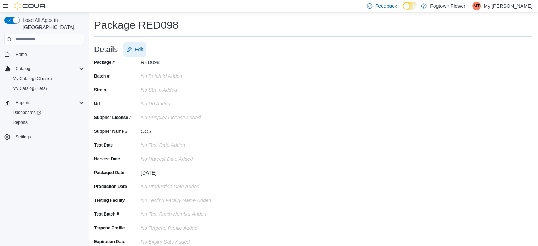
click at [136, 48] on span "Edit" at bounding box center [134, 49] width 17 height 14
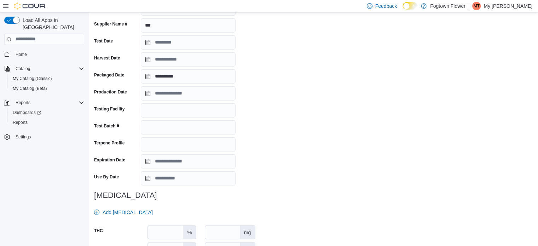
scroll to position [158, 0]
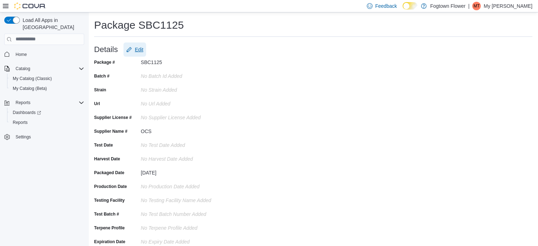
click at [143, 50] on span "Edit" at bounding box center [139, 49] width 8 height 7
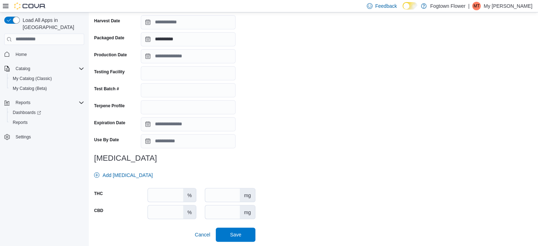
scroll to position [158, 0]
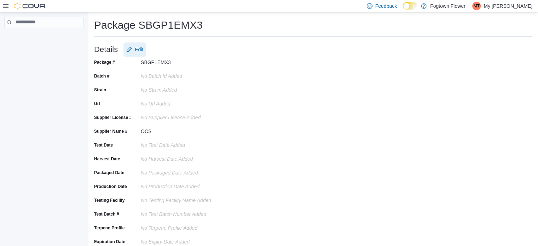
click at [140, 49] on span "Edit" at bounding box center [139, 49] width 8 height 7
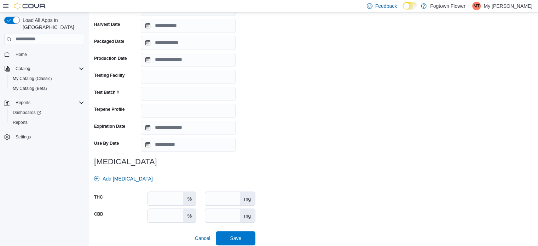
scroll to position [158, 0]
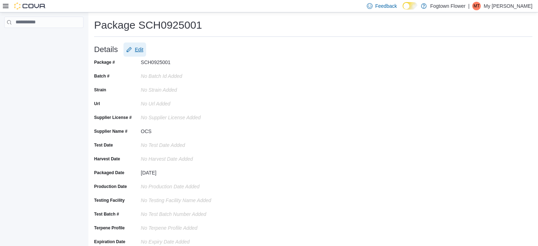
click at [142, 50] on span "Edit" at bounding box center [139, 49] width 8 height 7
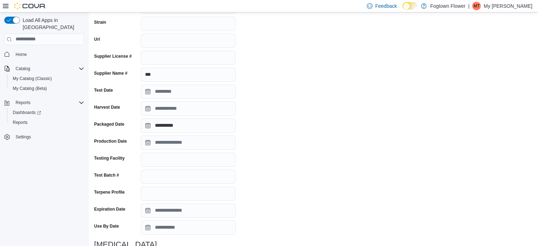
scroll to position [158, 0]
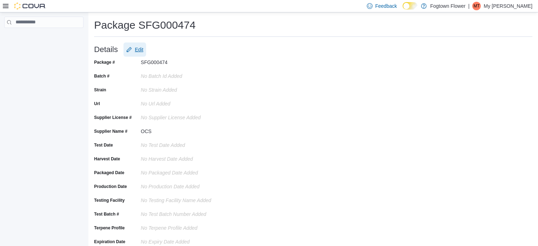
click at [143, 52] on span "Edit" at bounding box center [139, 49] width 8 height 7
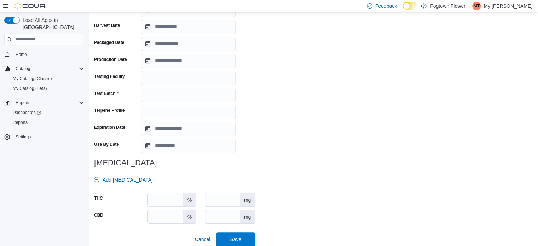
scroll to position [158, 0]
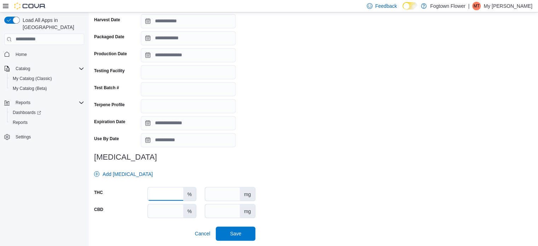
click at [172, 194] on input "number" at bounding box center [165, 193] width 35 height 13
type input "****"
click at [239, 235] on span "Save" at bounding box center [235, 233] width 11 height 7
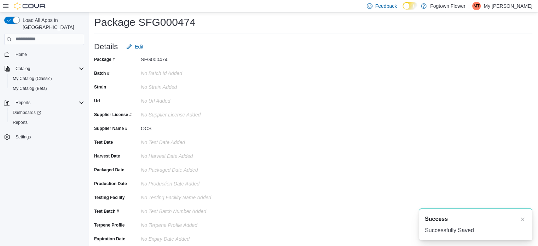
scroll to position [0, 0]
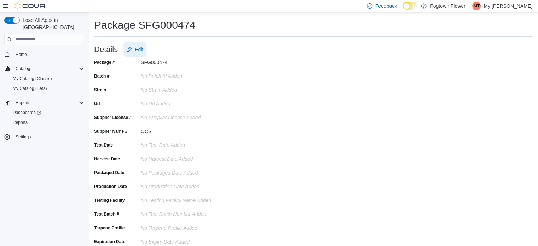
click at [139, 48] on span "Edit" at bounding box center [139, 49] width 8 height 7
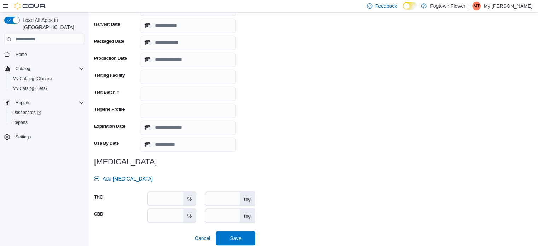
scroll to position [158, 0]
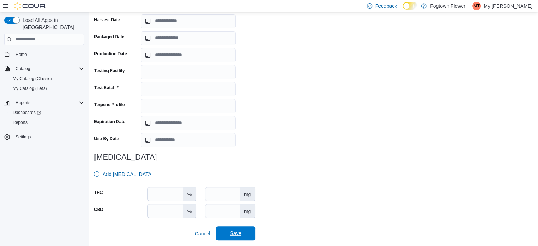
click at [243, 231] on span "Save" at bounding box center [235, 233] width 31 height 14
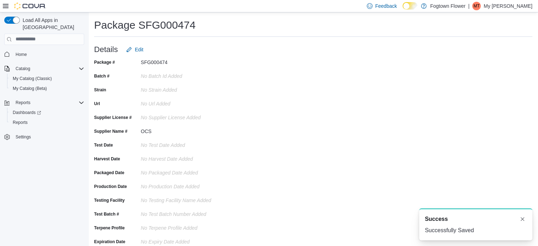
scroll to position [0, 0]
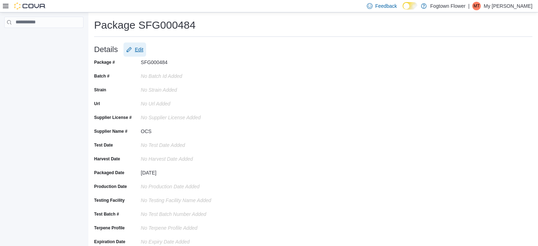
click at [142, 47] on span "Edit" at bounding box center [139, 49] width 8 height 7
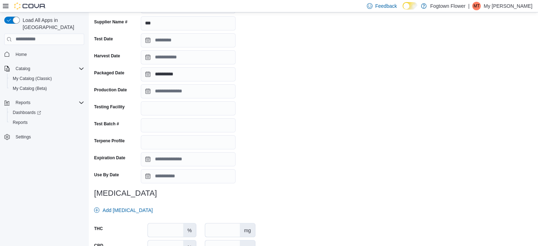
scroll to position [158, 0]
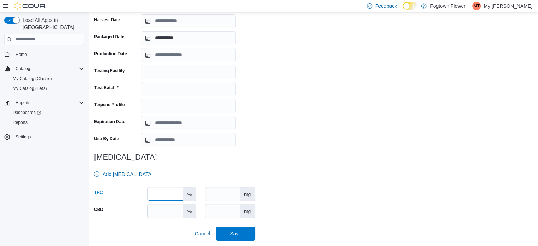
click at [162, 195] on input "number" at bounding box center [165, 193] width 35 height 13
type input "****"
click at [239, 238] on span "Save" at bounding box center [235, 233] width 31 height 14
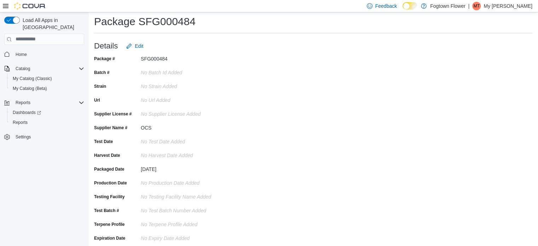
scroll to position [0, 0]
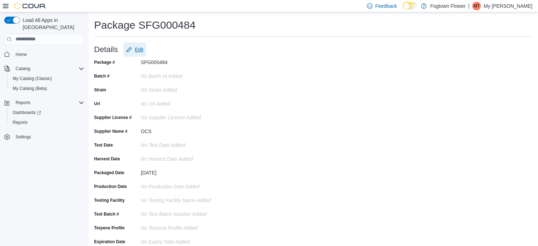
click at [141, 49] on span "Edit" at bounding box center [139, 49] width 8 height 7
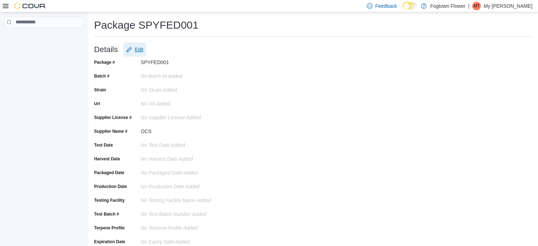
click at [140, 52] on span "Edit" at bounding box center [139, 49] width 8 height 7
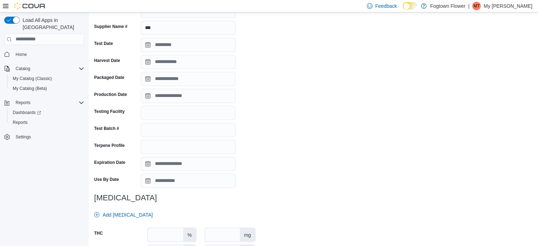
scroll to position [158, 0]
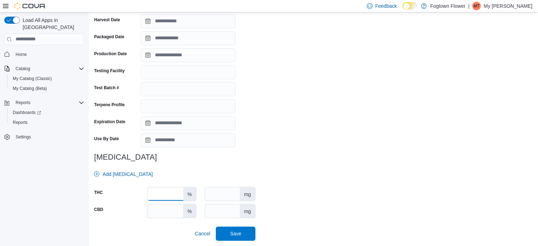
click at [169, 188] on input "number" at bounding box center [165, 193] width 35 height 13
click at [170, 189] on input "number" at bounding box center [165, 193] width 35 height 13
type input "****"
click at [241, 233] on span "Save" at bounding box center [235, 233] width 11 height 7
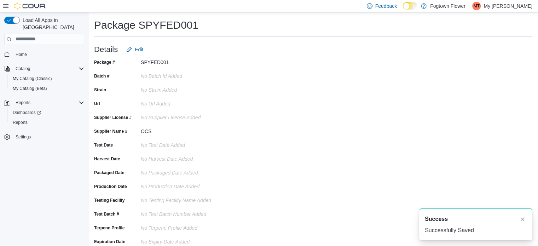
scroll to position [0, 0]
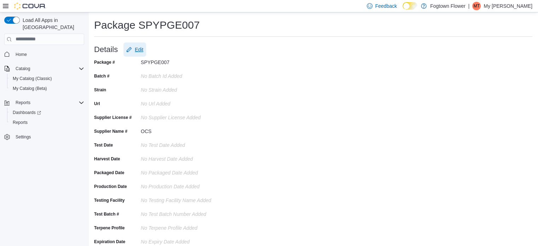
click at [140, 48] on span "Edit" at bounding box center [139, 49] width 8 height 7
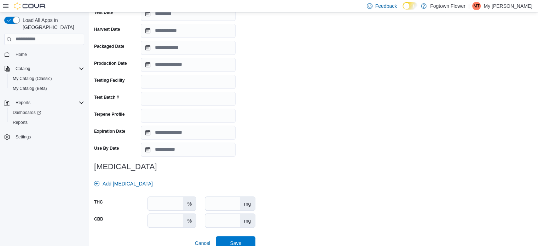
scroll to position [158, 0]
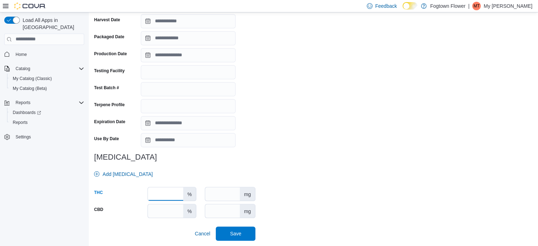
click at [174, 192] on input "number" at bounding box center [165, 193] width 35 height 13
type input "****"
click at [241, 233] on span "Save" at bounding box center [235, 233] width 11 height 7
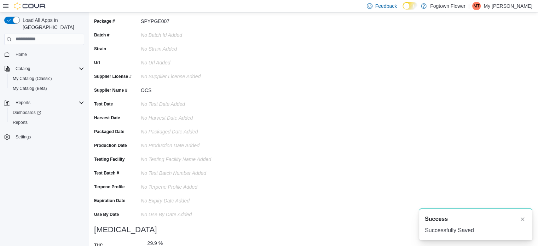
scroll to position [54, 0]
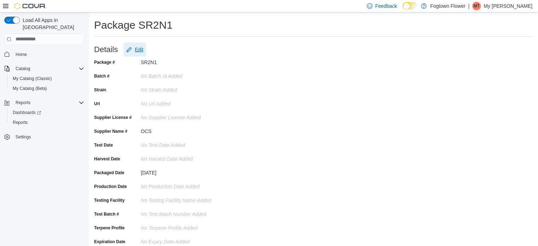
click at [140, 50] on span "Edit" at bounding box center [139, 49] width 8 height 7
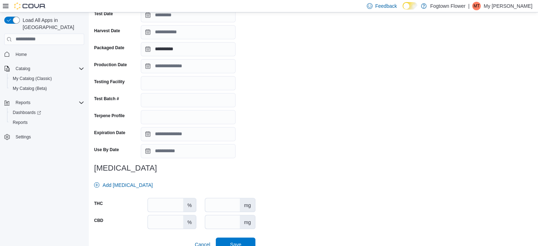
scroll to position [158, 0]
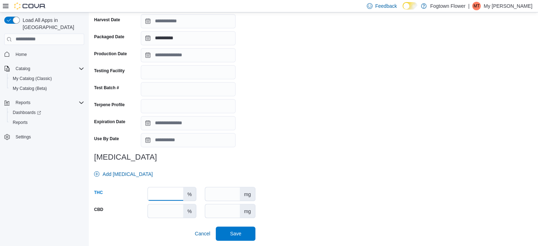
click at [176, 188] on input "number" at bounding box center [165, 193] width 35 height 13
type input "****"
click at [239, 239] on span "Save" at bounding box center [235, 233] width 31 height 14
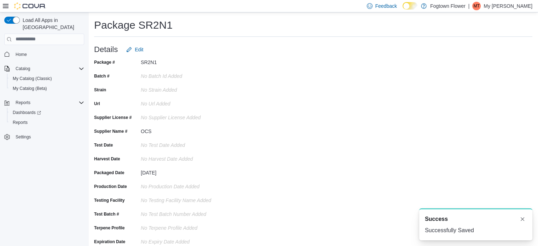
scroll to position [0, 0]
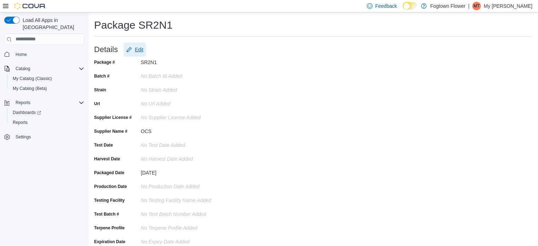
click at [143, 48] on span "Edit" at bounding box center [139, 49] width 8 height 7
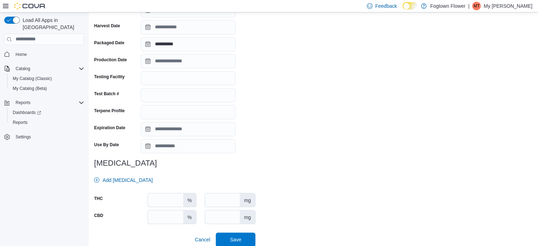
scroll to position [158, 0]
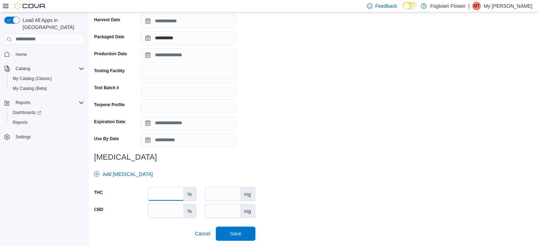
click at [166, 199] on input "****" at bounding box center [165, 193] width 35 height 13
click at [178, 196] on input "****" at bounding box center [165, 193] width 35 height 13
type input "****"
click at [232, 233] on span "Save" at bounding box center [235, 233] width 11 height 7
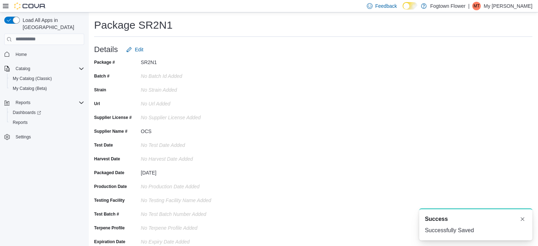
scroll to position [0, 0]
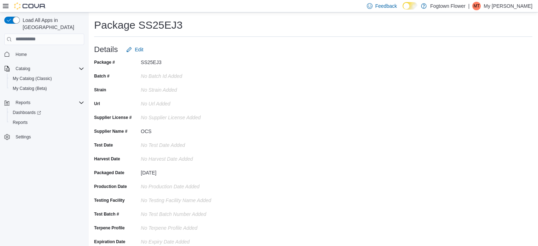
click at [149, 45] on div "Details Edit" at bounding box center [313, 49] width 439 height 14
click at [143, 48] on span "Edit" at bounding box center [139, 49] width 8 height 7
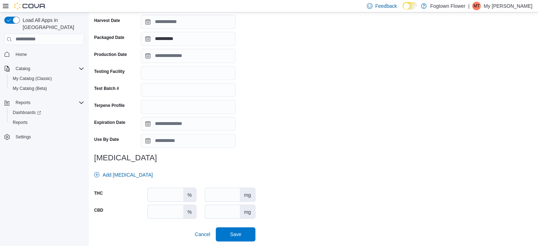
scroll to position [158, 0]
click at [166, 196] on input "number" at bounding box center [165, 193] width 35 height 13
type input "****"
click at [231, 233] on span "Save" at bounding box center [235, 233] width 11 height 7
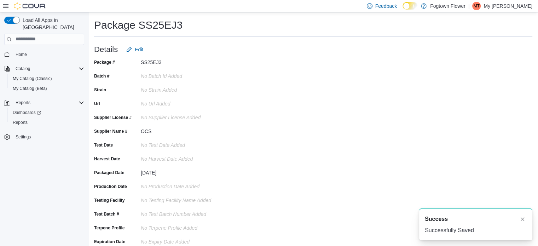
scroll to position [0, 0]
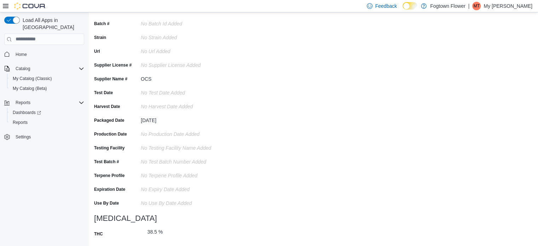
scroll to position [54, 0]
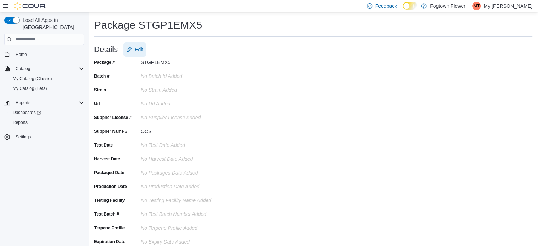
click at [146, 50] on button "Edit" at bounding box center [135, 49] width 23 height 14
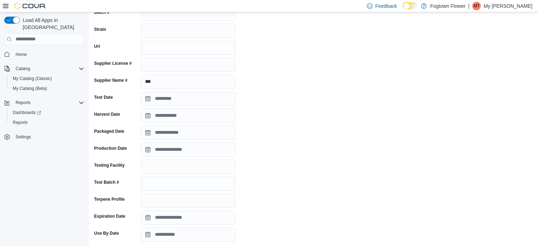
scroll to position [158, 0]
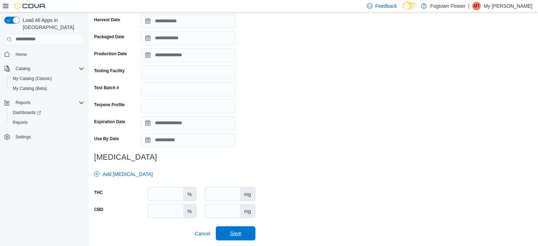
click at [240, 233] on span "Save" at bounding box center [235, 233] width 11 height 7
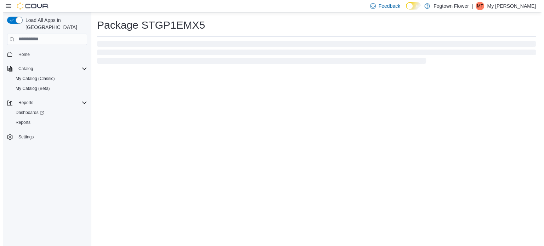
scroll to position [0, 0]
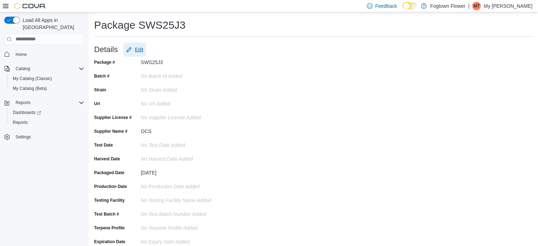
click at [146, 51] on button "Edit" at bounding box center [135, 49] width 23 height 14
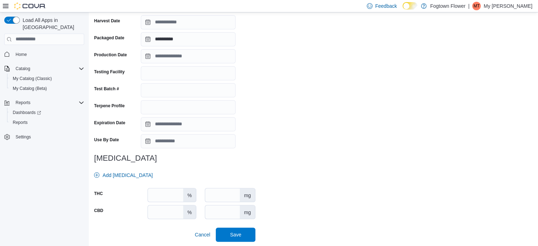
scroll to position [158, 0]
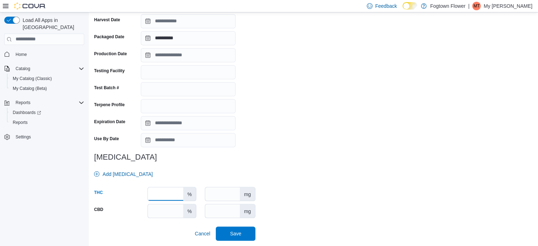
click at [176, 190] on input "number" at bounding box center [165, 193] width 35 height 13
type input "****"
click at [231, 233] on span "Save" at bounding box center [235, 233] width 31 height 14
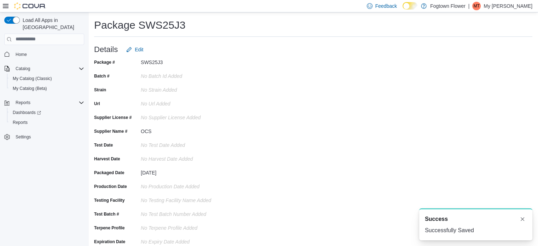
scroll to position [0, 0]
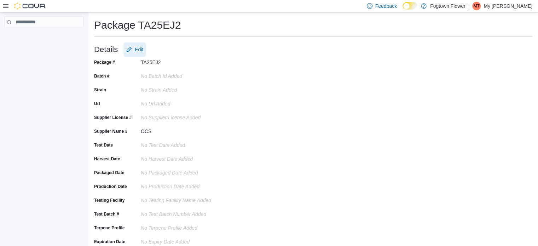
click at [143, 50] on span "Edit" at bounding box center [139, 49] width 8 height 7
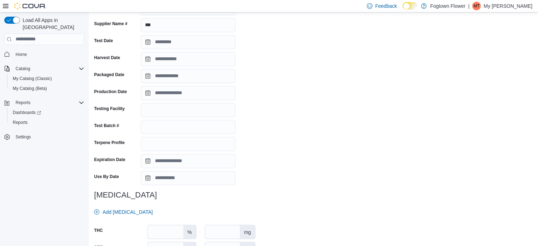
scroll to position [158, 0]
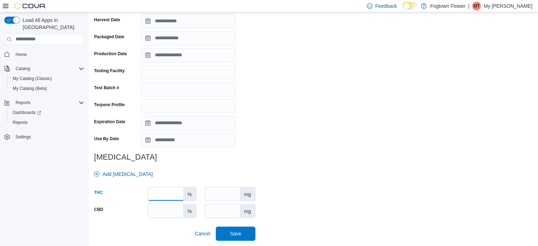
click at [165, 191] on input "number" at bounding box center [165, 193] width 35 height 13
type input "****"
click at [245, 234] on span "Save" at bounding box center [235, 233] width 31 height 14
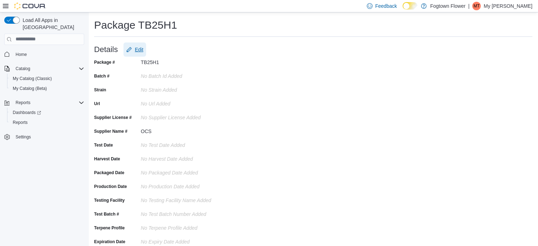
click at [142, 52] on span "Edit" at bounding box center [139, 49] width 8 height 7
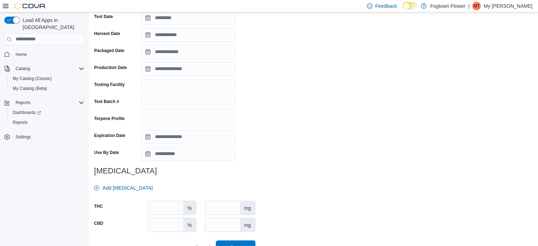
scroll to position [158, 0]
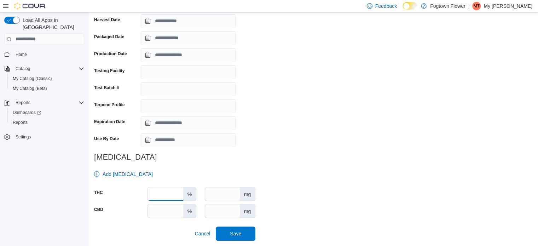
click at [171, 194] on input "****" at bounding box center [165, 193] width 35 height 13
type input "****"
click at [235, 228] on span "Save" at bounding box center [235, 233] width 31 height 14
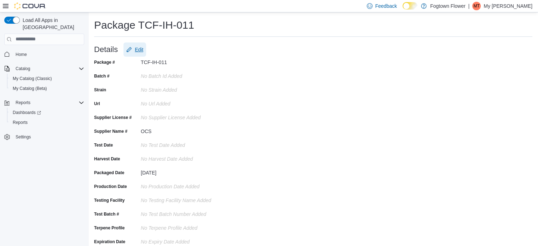
click at [146, 52] on button "Edit" at bounding box center [135, 49] width 23 height 14
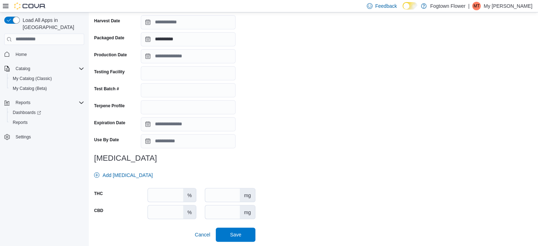
scroll to position [158, 0]
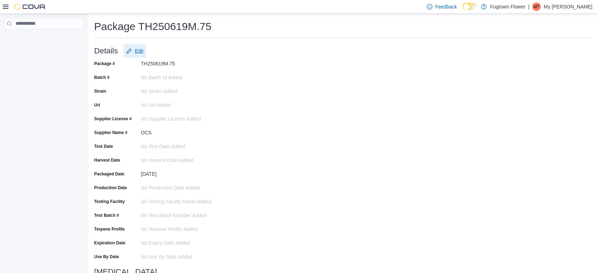
click at [142, 53] on span "Edit" at bounding box center [139, 50] width 8 height 7
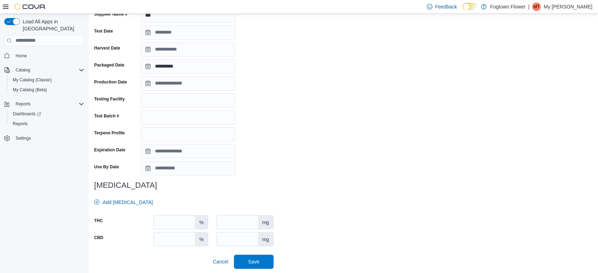
scroll to position [132, 0]
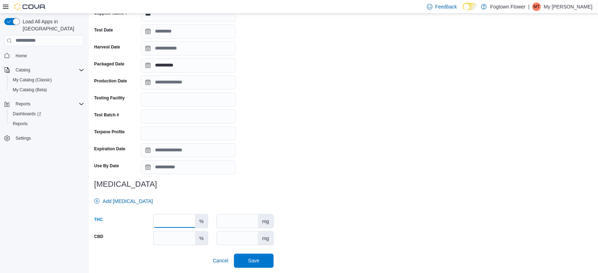
click at [183, 219] on input "number" at bounding box center [174, 220] width 41 height 13
type input "****"
click at [256, 257] on span "Save" at bounding box center [253, 260] width 11 height 7
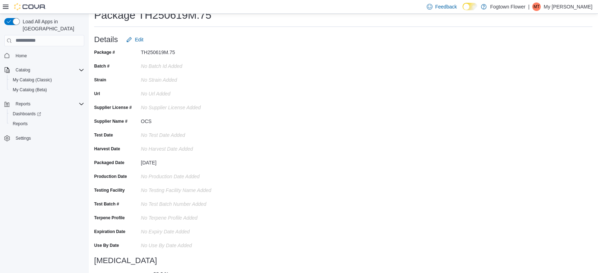
scroll to position [28, 0]
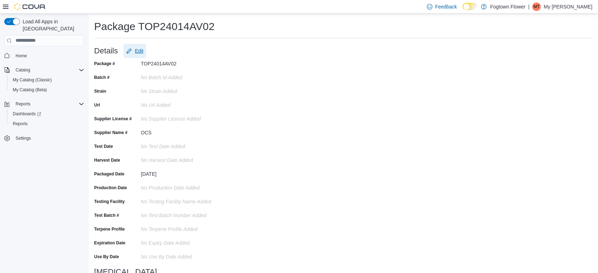
click at [143, 50] on span "Edit" at bounding box center [139, 50] width 8 height 7
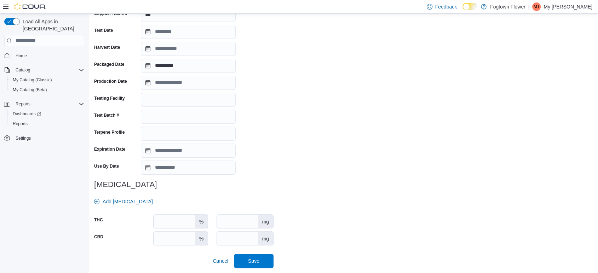
scroll to position [132, 0]
click at [176, 234] on input "number" at bounding box center [174, 237] width 41 height 13
type input "*****"
click at [263, 263] on span "Save" at bounding box center [253, 260] width 31 height 14
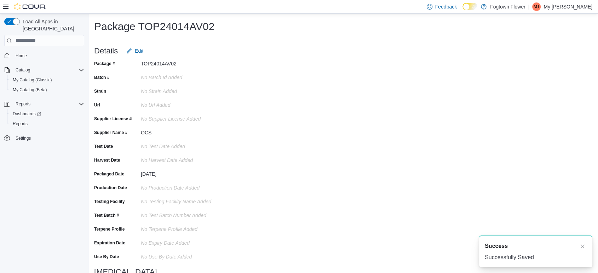
scroll to position [0, 0]
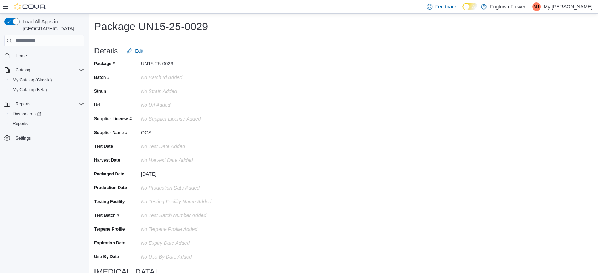
scroll to position [14, 0]
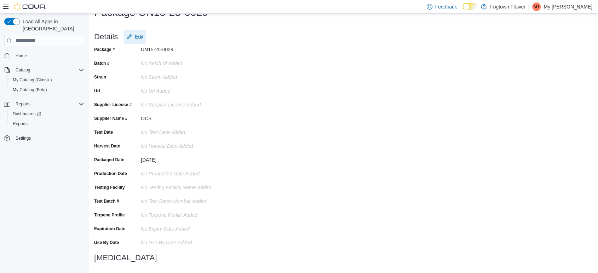
click at [143, 39] on span "Edit" at bounding box center [139, 36] width 8 height 7
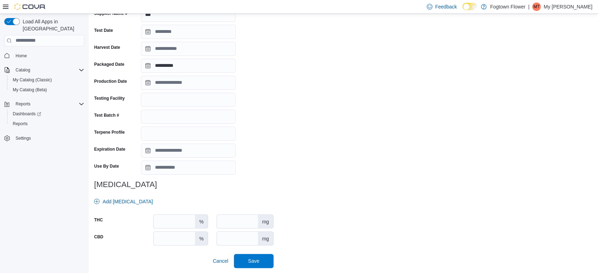
scroll to position [132, 0]
click at [183, 222] on input "number" at bounding box center [174, 220] width 41 height 13
type input "****"
click at [259, 254] on span "Save" at bounding box center [253, 260] width 31 height 14
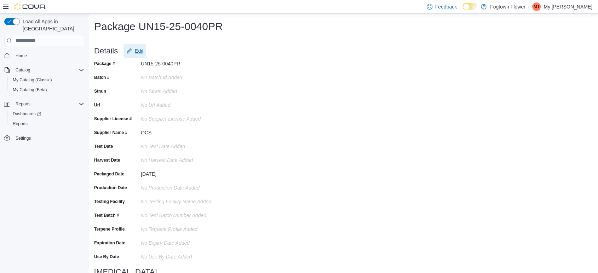
click at [136, 50] on span "Edit" at bounding box center [134, 51] width 17 height 14
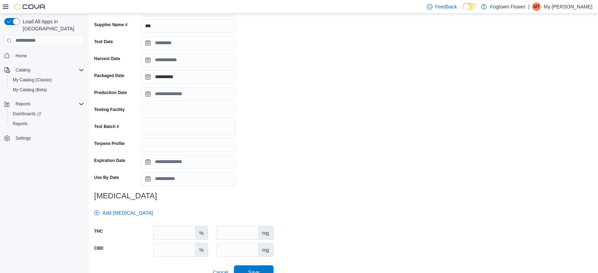
scroll to position [132, 0]
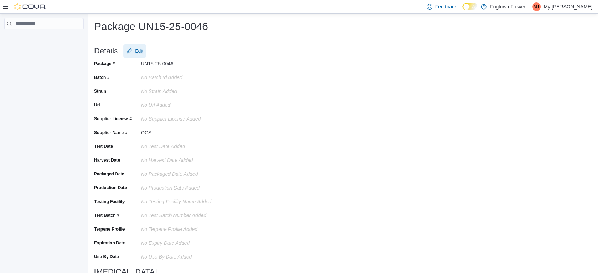
click at [136, 44] on span "Edit" at bounding box center [134, 51] width 17 height 14
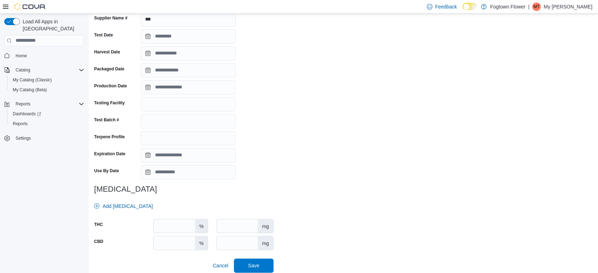
scroll to position [132, 0]
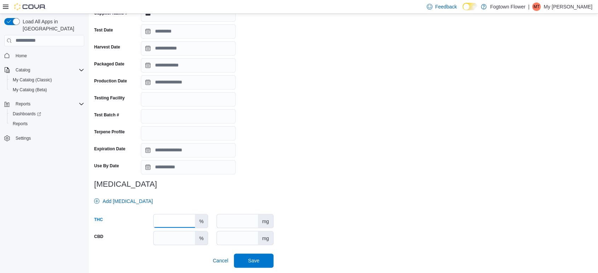
click at [184, 219] on input "number" at bounding box center [174, 220] width 41 height 13
type input "****"
click at [263, 259] on span "Save" at bounding box center [253, 260] width 31 height 14
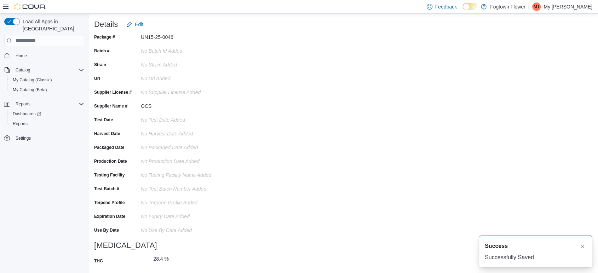
scroll to position [28, 0]
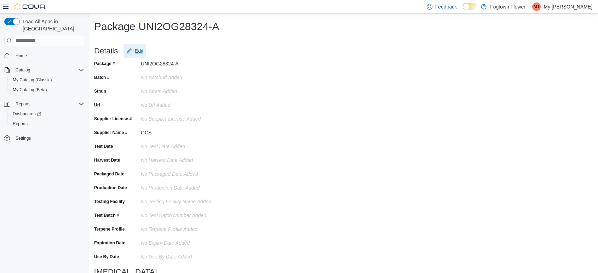
click at [139, 51] on span "Edit" at bounding box center [139, 50] width 8 height 7
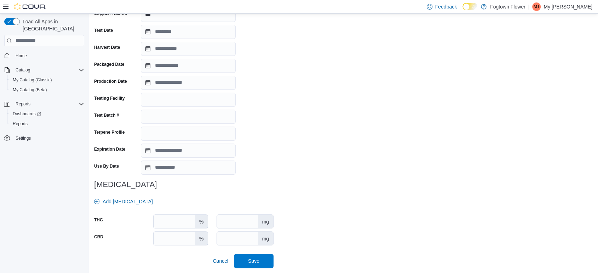
scroll to position [132, 0]
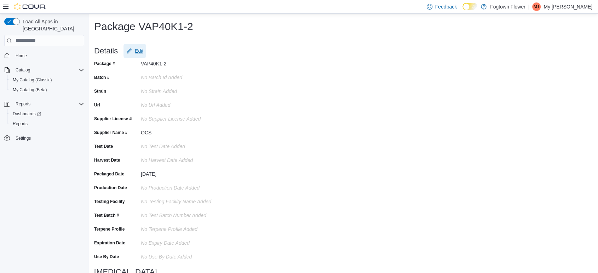
click at [138, 50] on span "Edit" at bounding box center [139, 50] width 8 height 7
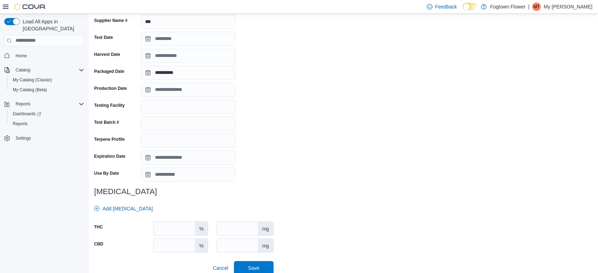
scroll to position [132, 0]
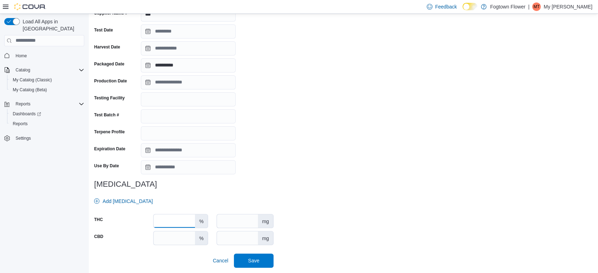
click at [179, 219] on input "number" at bounding box center [174, 220] width 41 height 13
type input "****"
click at [264, 261] on span "Save" at bounding box center [253, 260] width 31 height 14
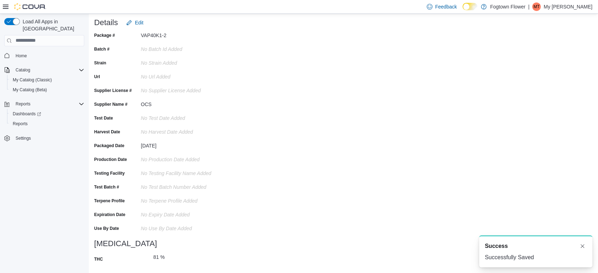
scroll to position [28, 0]
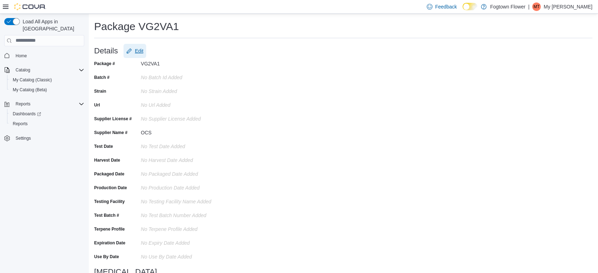
click at [134, 50] on span "Edit" at bounding box center [134, 51] width 17 height 14
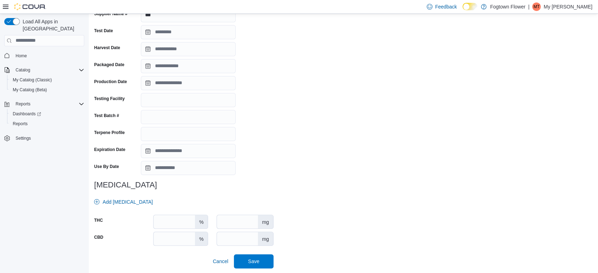
scroll to position [132, 0]
click at [189, 219] on input "****" at bounding box center [174, 220] width 41 height 13
type input "****"
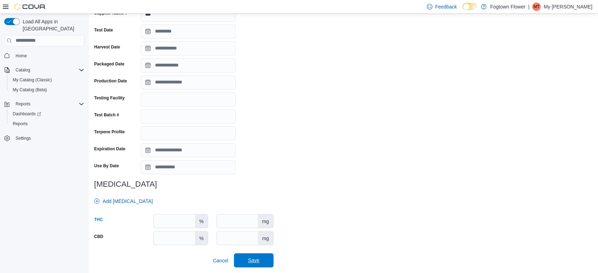
click at [259, 261] on span "Save" at bounding box center [253, 260] width 11 height 7
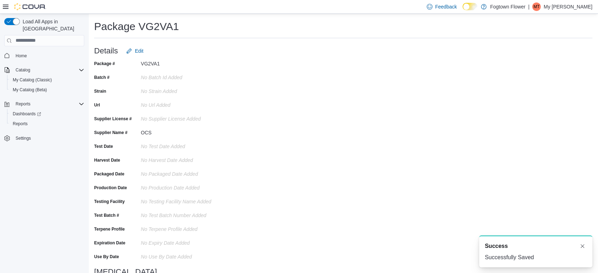
scroll to position [0, 0]
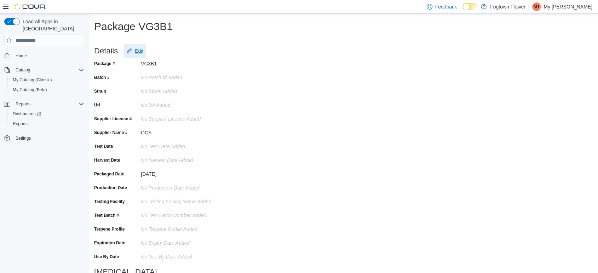
click at [143, 49] on span "Edit" at bounding box center [139, 50] width 8 height 7
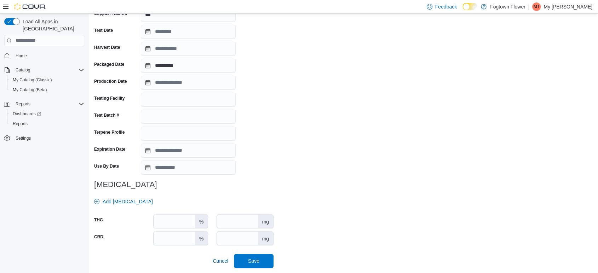
scroll to position [132, 0]
click at [177, 218] on input "number" at bounding box center [174, 220] width 41 height 13
type input "****"
click at [259, 258] on span "Save" at bounding box center [253, 260] width 11 height 7
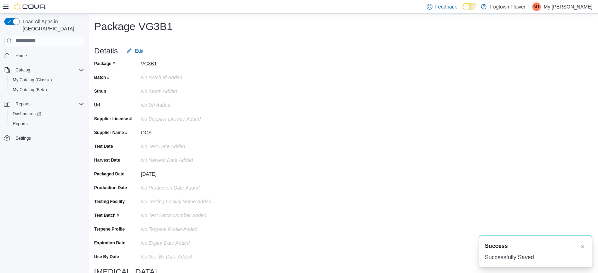
scroll to position [0, 0]
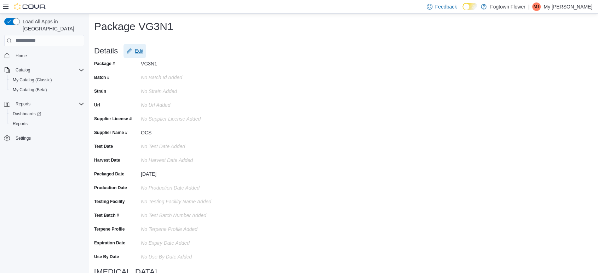
click at [146, 50] on button "Edit" at bounding box center [135, 51] width 23 height 14
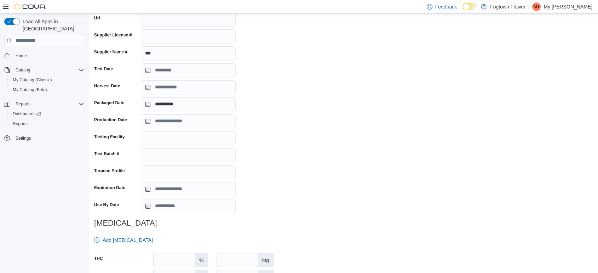
scroll to position [132, 0]
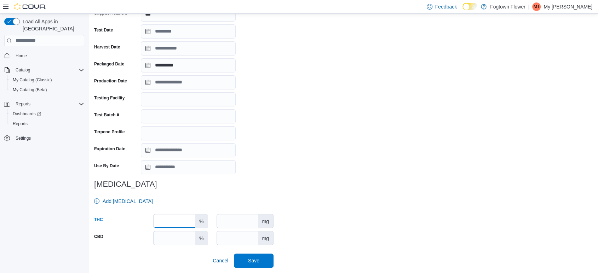
click at [186, 223] on input "number" at bounding box center [174, 220] width 41 height 13
type input "****"
click at [253, 263] on span "Save" at bounding box center [253, 260] width 11 height 7
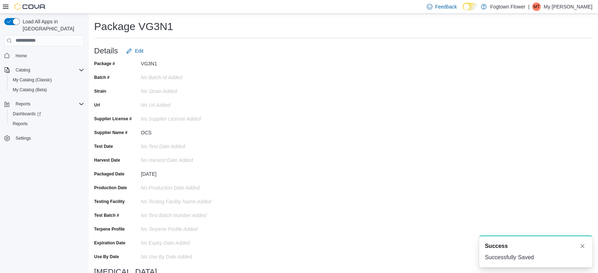
scroll to position [0, 0]
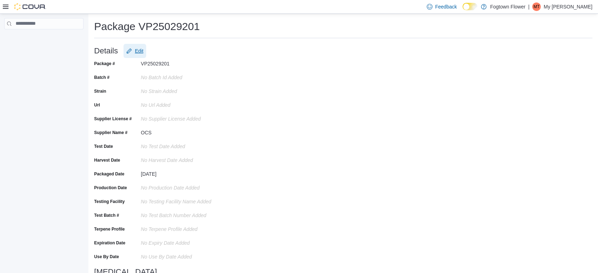
click at [137, 54] on span "Edit" at bounding box center [139, 50] width 8 height 7
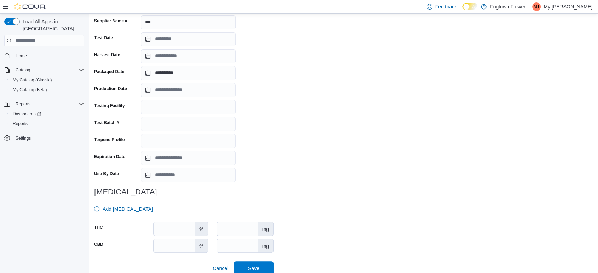
scroll to position [132, 0]
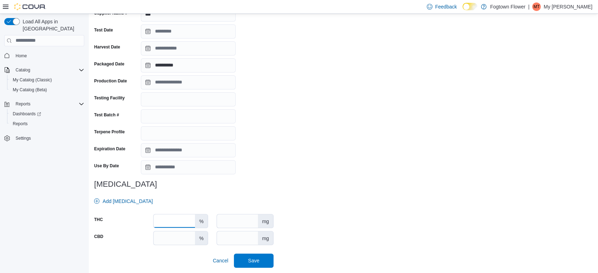
click at [178, 218] on input "number" at bounding box center [174, 220] width 41 height 13
type input "****"
click at [268, 264] on span "Save" at bounding box center [253, 260] width 31 height 14
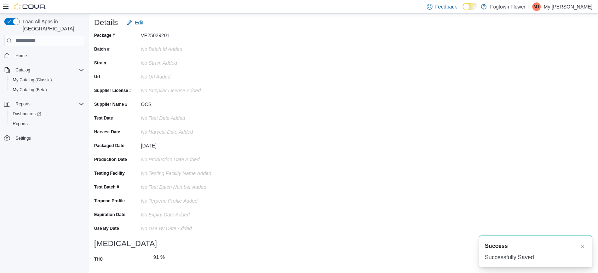
scroll to position [0, 0]
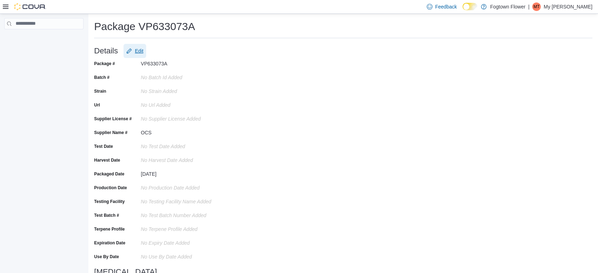
click at [142, 53] on span "Edit" at bounding box center [139, 50] width 8 height 7
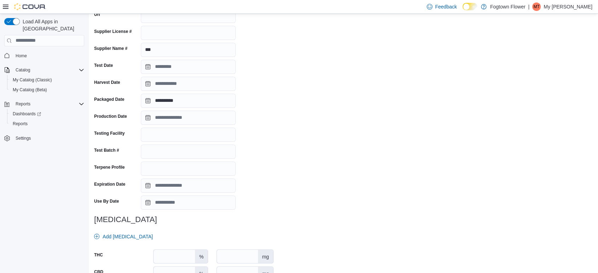
scroll to position [118, 0]
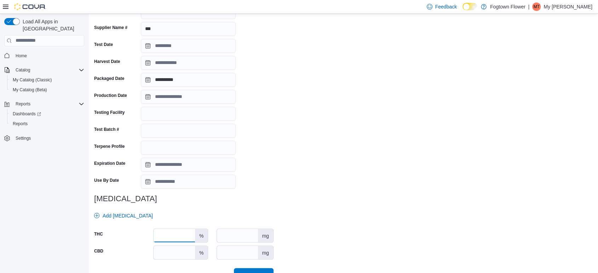
click at [174, 242] on input "number" at bounding box center [174, 235] width 41 height 13
type input "***"
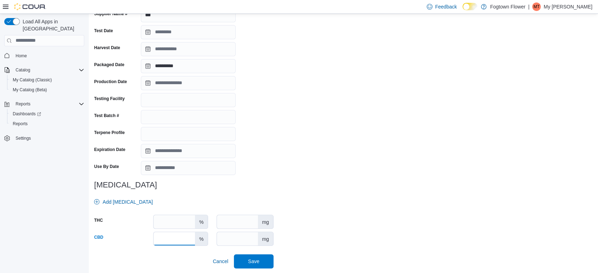
scroll to position [132, 0]
type input "****"
click at [263, 262] on span "Save" at bounding box center [253, 260] width 31 height 14
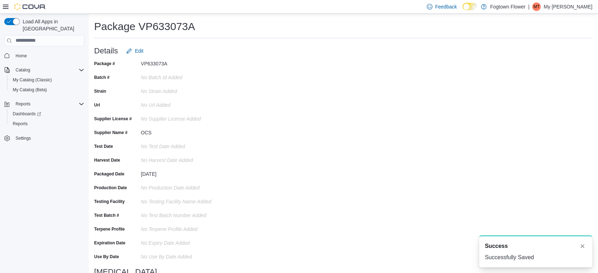
scroll to position [0, 0]
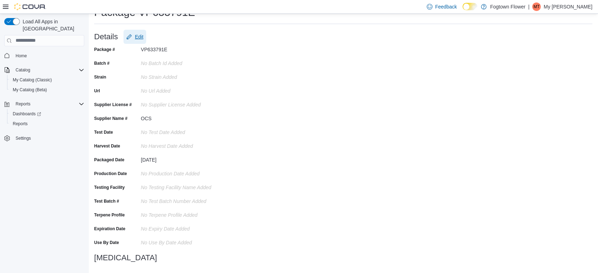
click at [143, 39] on span "Edit" at bounding box center [139, 36] width 8 height 7
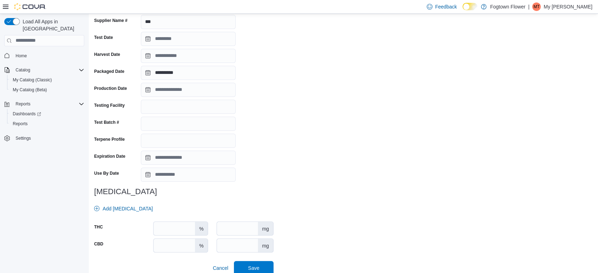
scroll to position [132, 0]
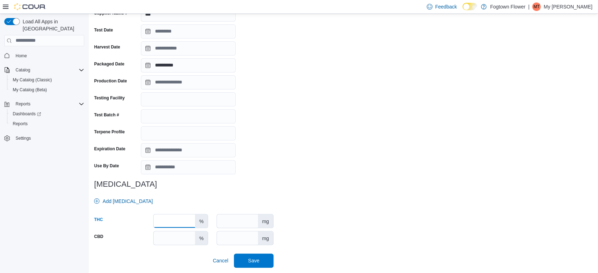
click at [188, 218] on input "number" at bounding box center [174, 220] width 41 height 13
type input "****"
click at [251, 263] on span "Save" at bounding box center [253, 260] width 11 height 7
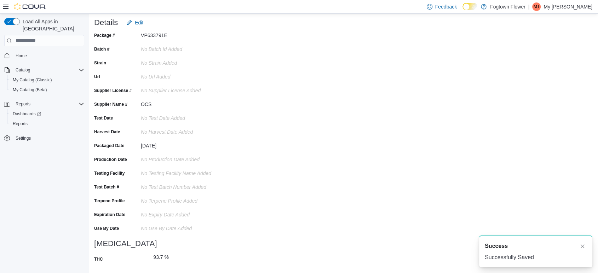
scroll to position [28, 0]
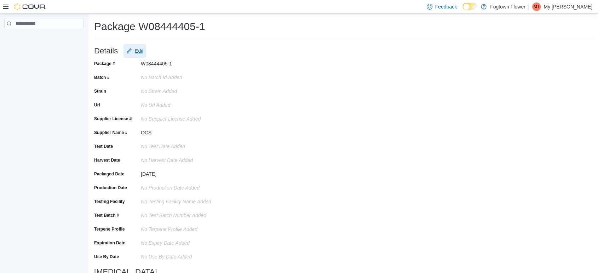
click at [139, 51] on span "Edit" at bounding box center [139, 50] width 8 height 7
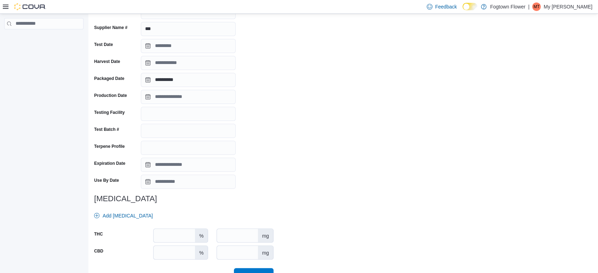
scroll to position [132, 0]
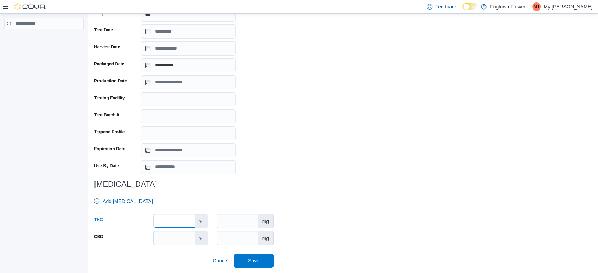
click at [181, 218] on input "number" at bounding box center [174, 220] width 41 height 13
type input "****"
click at [274, 265] on button "Save" at bounding box center [254, 260] width 40 height 14
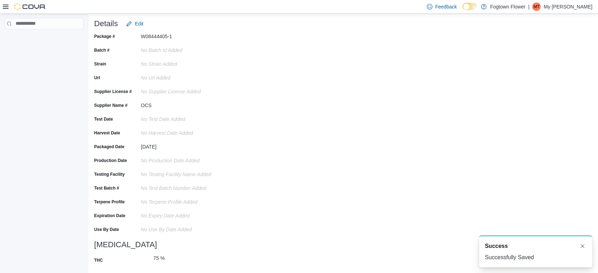
scroll to position [28, 0]
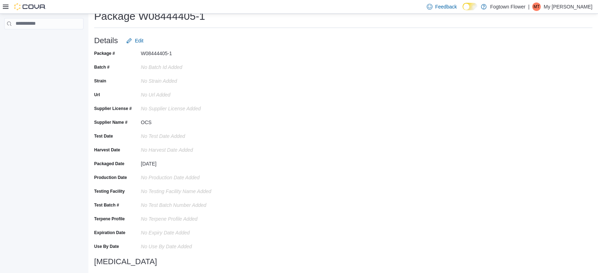
scroll to position [28, 0]
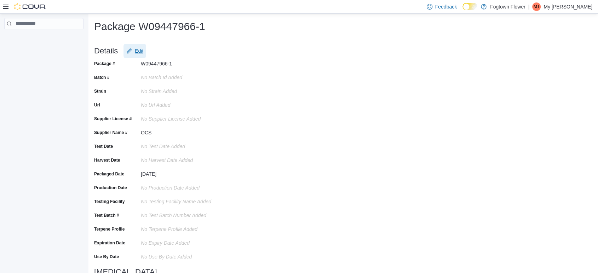
click at [141, 53] on span "Edit" at bounding box center [139, 50] width 8 height 7
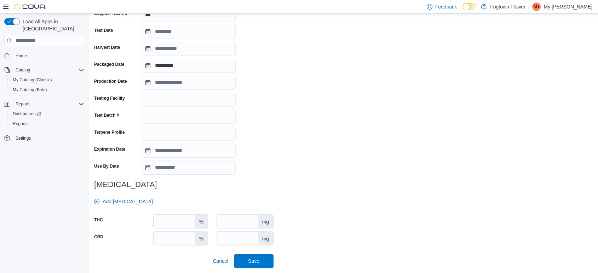
scroll to position [132, 0]
click at [185, 220] on input "number" at bounding box center [174, 220] width 41 height 13
type input "****"
click at [265, 264] on span "Save" at bounding box center [253, 260] width 31 height 14
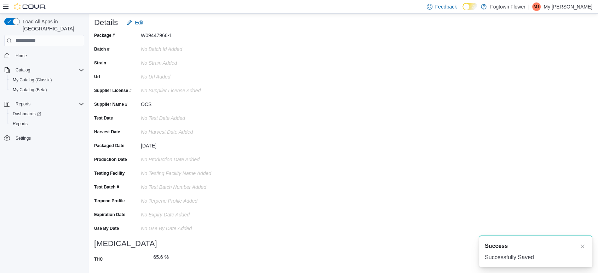
scroll to position [28, 0]
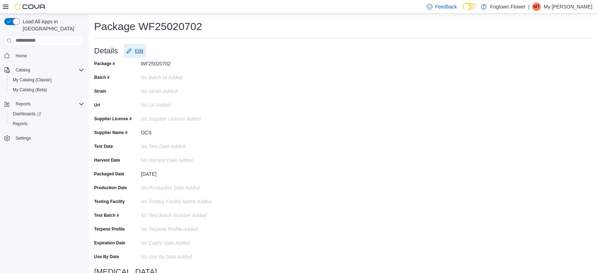
click at [142, 53] on span "Edit" at bounding box center [139, 50] width 8 height 7
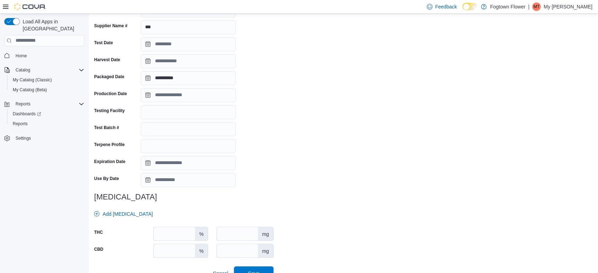
scroll to position [132, 0]
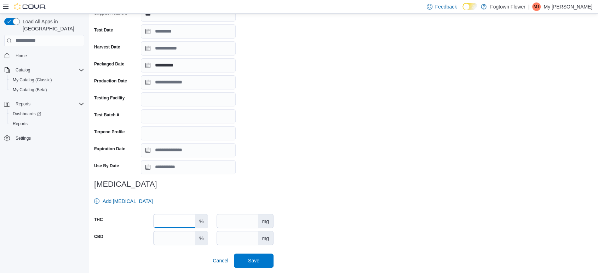
click at [184, 219] on input "number" at bounding box center [174, 220] width 41 height 13
type input "****"
click at [259, 262] on span "Save" at bounding box center [253, 260] width 11 height 7
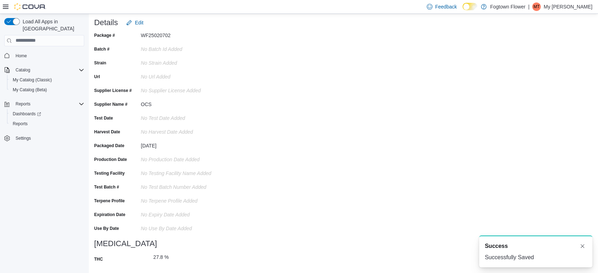
scroll to position [28, 0]
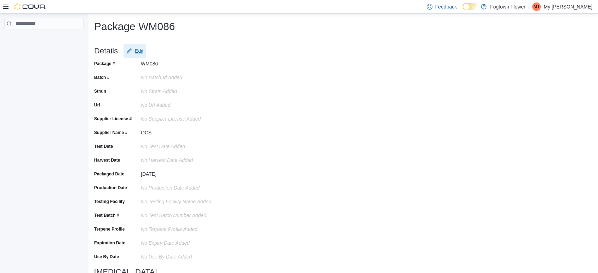
click at [146, 54] on button "Edit" at bounding box center [135, 51] width 23 height 14
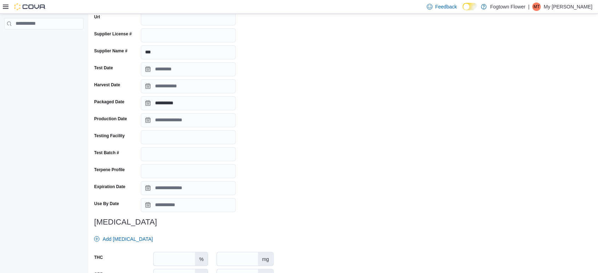
scroll to position [132, 0]
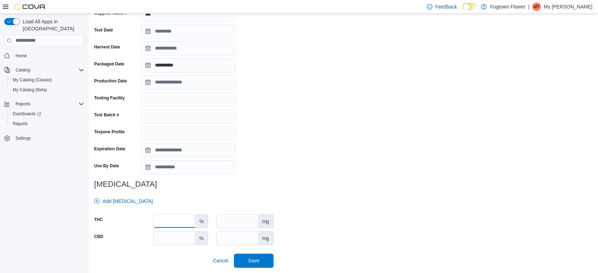
click at [184, 218] on input "number" at bounding box center [174, 220] width 41 height 13
type input "****"
click at [252, 262] on span "Save" at bounding box center [253, 260] width 11 height 7
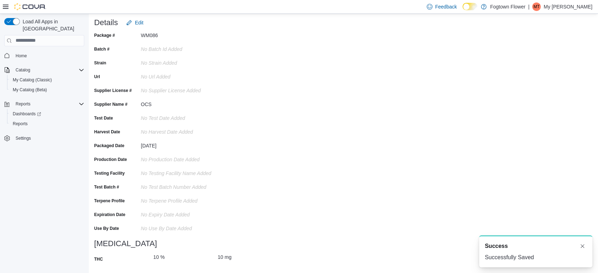
scroll to position [28, 0]
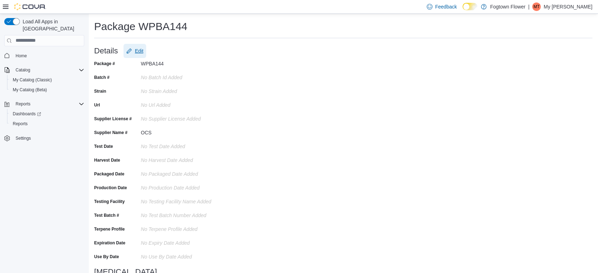
click at [143, 52] on span "Edit" at bounding box center [139, 50] width 8 height 7
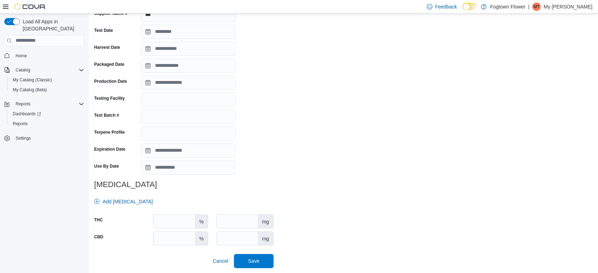
scroll to position [132, 0]
click at [247, 257] on span "Save" at bounding box center [253, 260] width 31 height 14
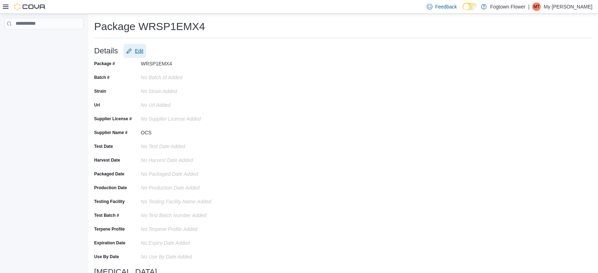
click at [136, 48] on span "Edit" at bounding box center [134, 51] width 17 height 14
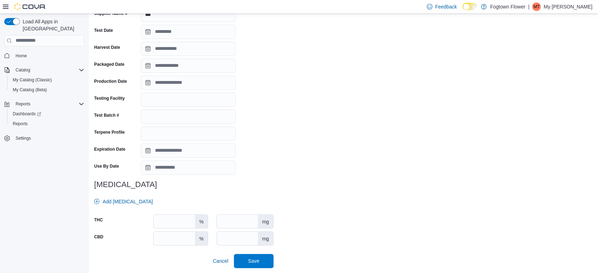
scroll to position [132, 0]
click at [181, 217] on input "number" at bounding box center [174, 220] width 41 height 13
type input "****"
click at [250, 257] on span "Save" at bounding box center [253, 260] width 31 height 14
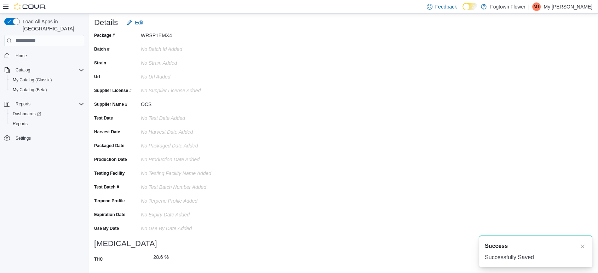
scroll to position [28, 0]
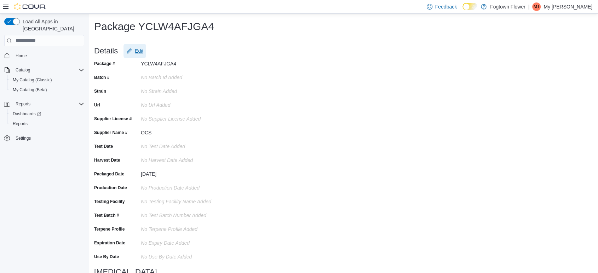
click at [146, 52] on button "Edit" at bounding box center [135, 51] width 23 height 14
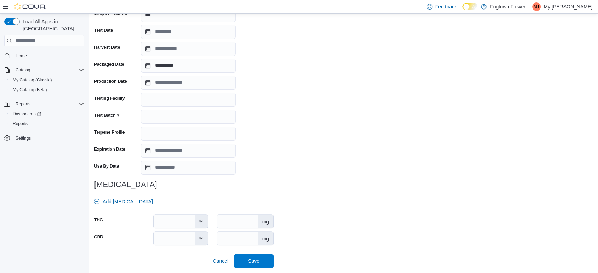
scroll to position [132, 0]
click at [243, 260] on span "Save" at bounding box center [253, 260] width 31 height 14
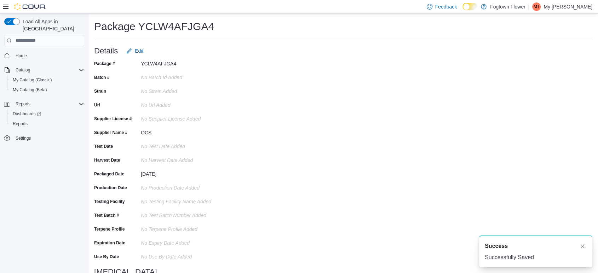
scroll to position [0, 0]
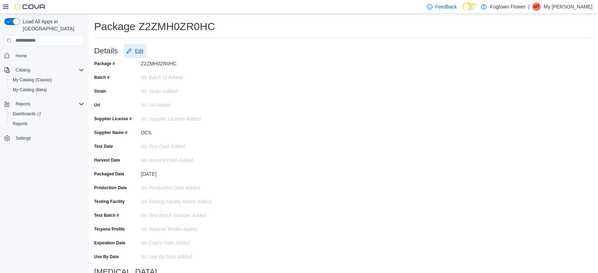
click at [142, 51] on span "Edit" at bounding box center [139, 50] width 8 height 7
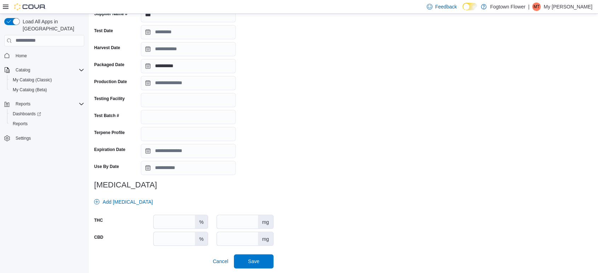
scroll to position [132, 0]
click at [183, 221] on input "number" at bounding box center [174, 220] width 41 height 13
type input "****"
click at [254, 261] on span "Save" at bounding box center [253, 260] width 11 height 7
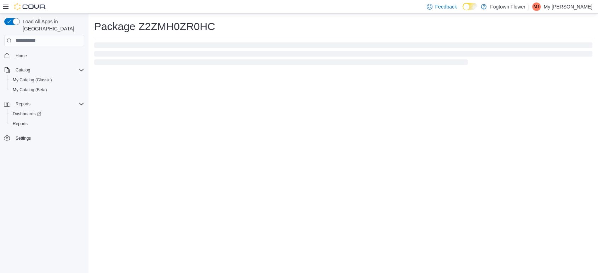
scroll to position [0, 0]
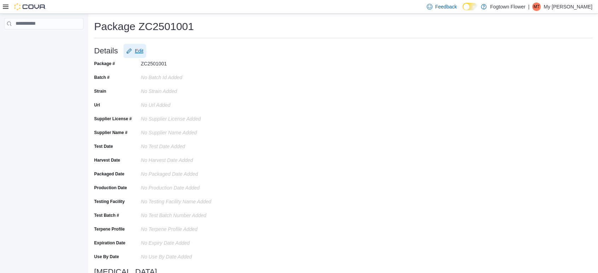
click at [137, 47] on span "Edit" at bounding box center [139, 50] width 8 height 7
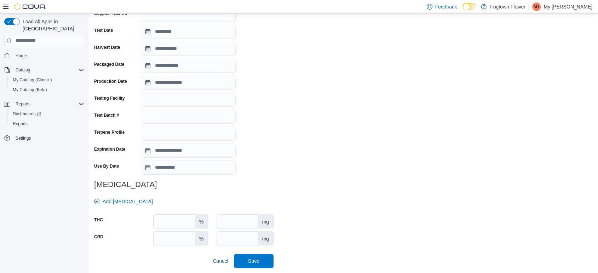
scroll to position [132, 0]
click at [252, 258] on span "Save" at bounding box center [253, 260] width 11 height 7
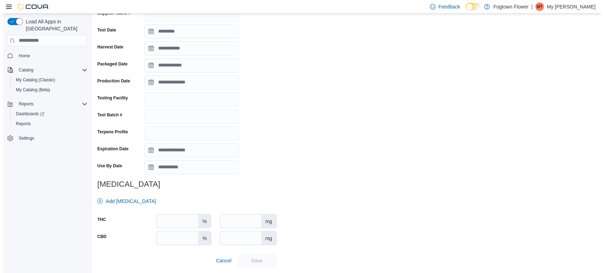
scroll to position [0, 0]
